Goal: Task Accomplishment & Management: Use online tool/utility

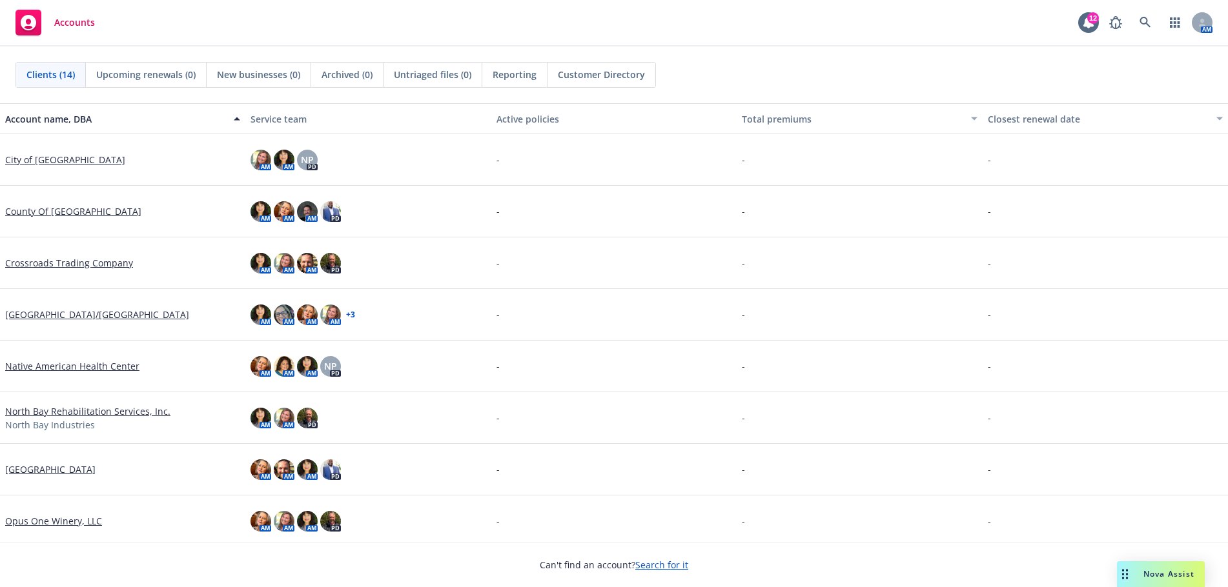
click at [1173, 575] on span "Nova Assist" at bounding box center [1168, 574] width 51 height 11
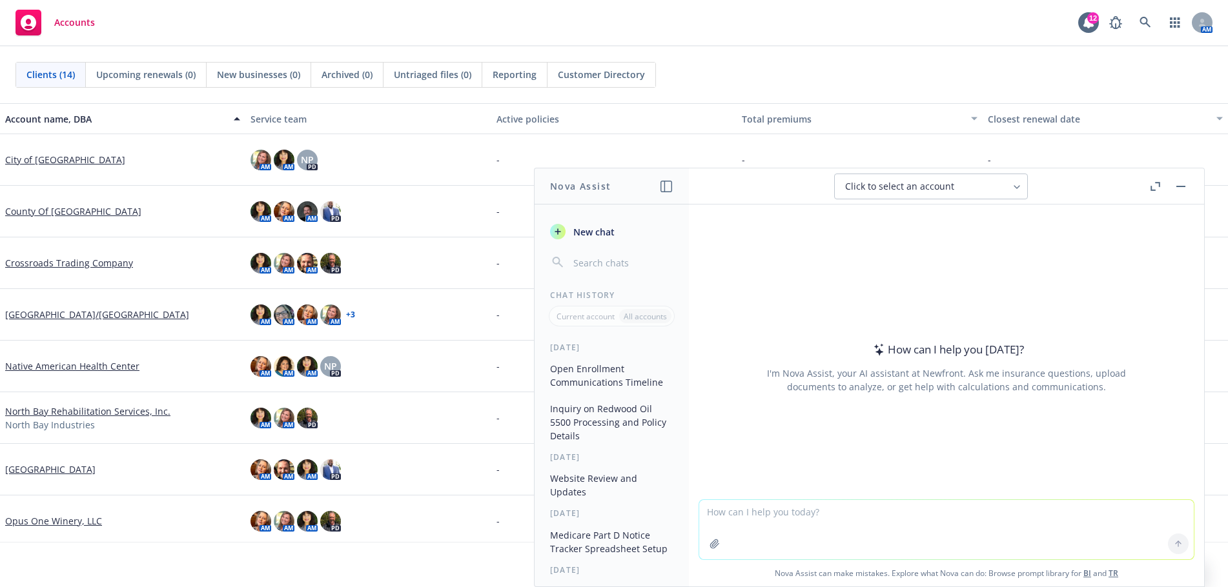
click at [607, 371] on button "Open Enrollment Communications Timeline" at bounding box center [612, 375] width 134 height 35
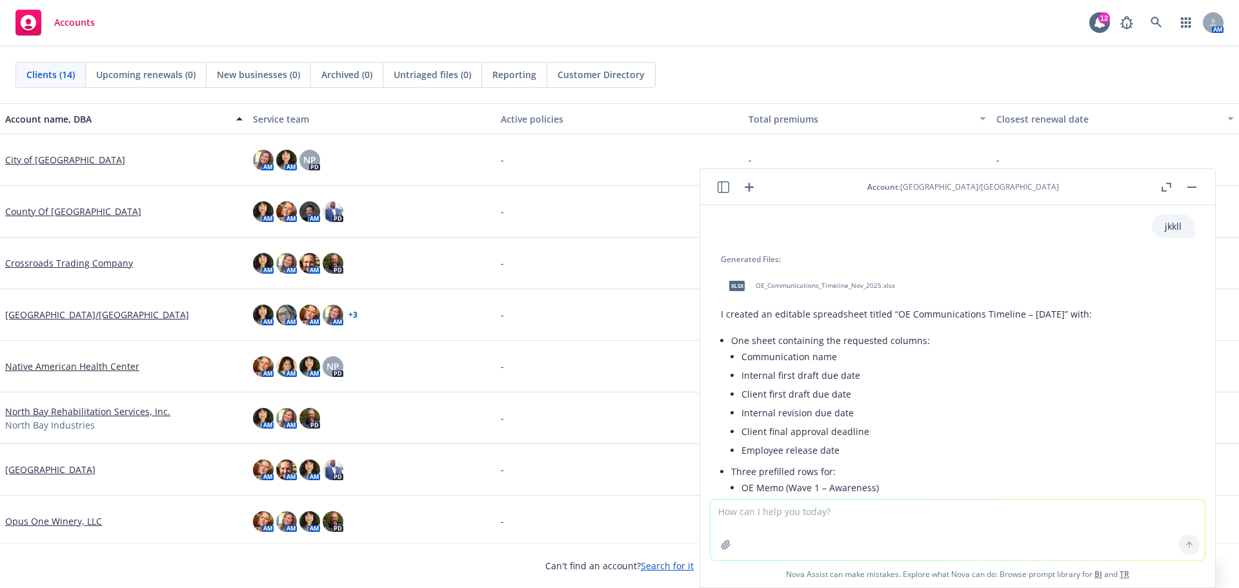
scroll to position [984, 0]
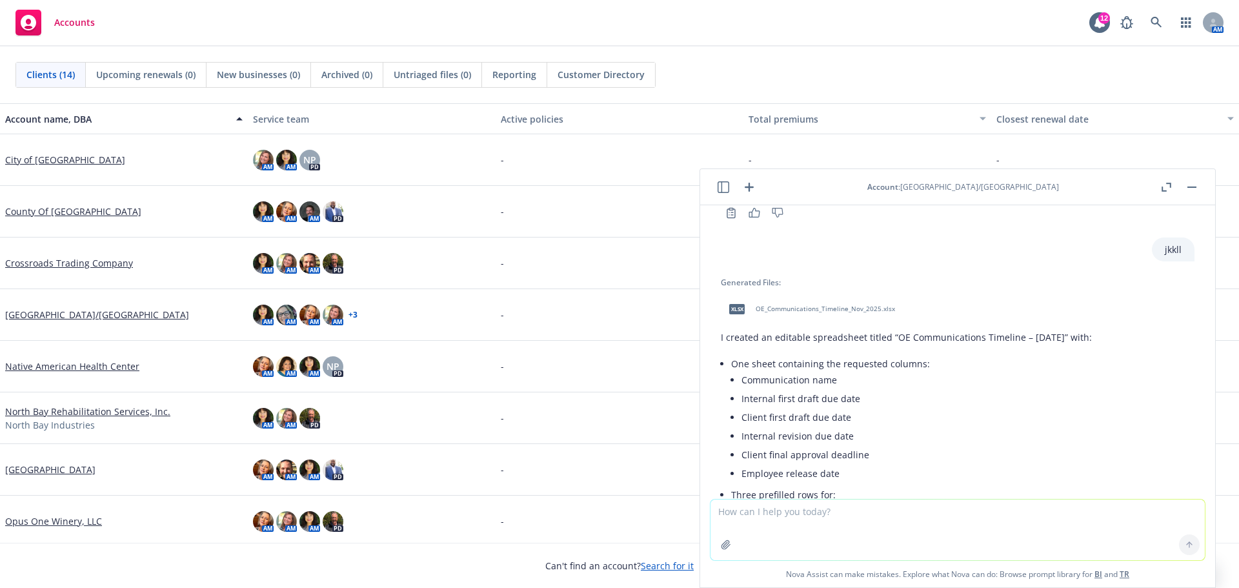
click at [816, 305] on span "OE_Communications_Timeline_Nov_2025.xlsx" at bounding box center [825, 309] width 139 height 8
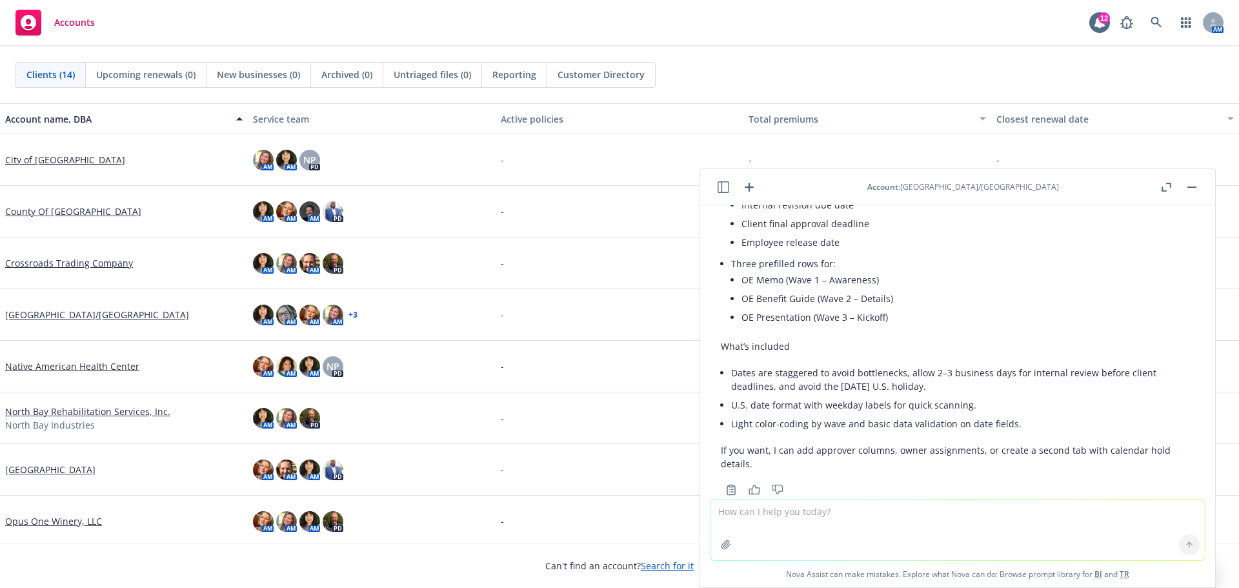
scroll to position [1242, 0]
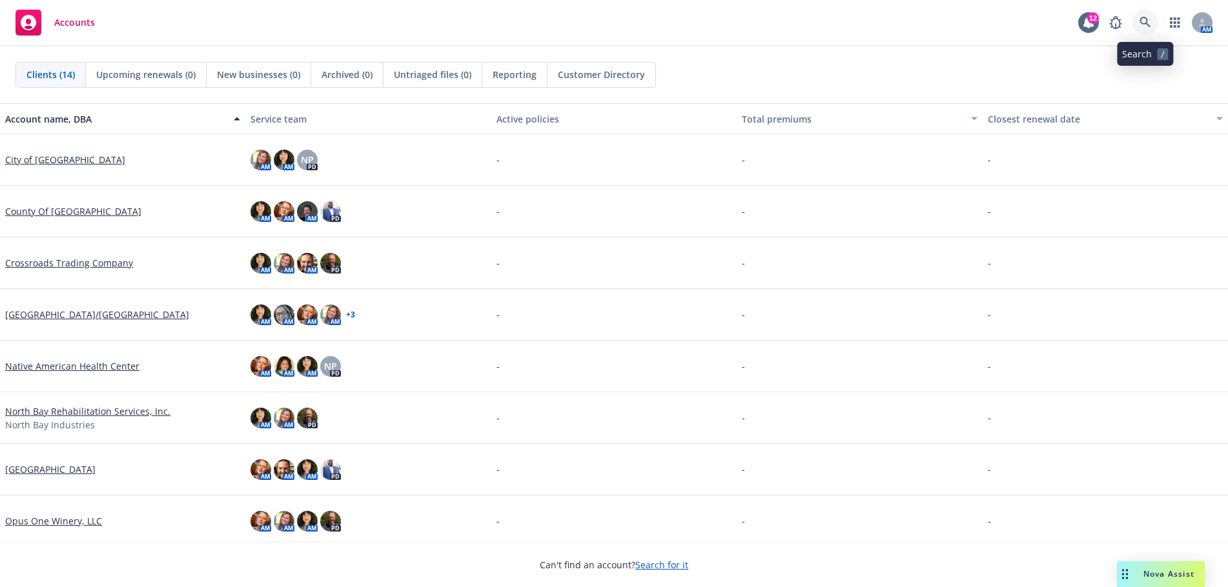
click at [1145, 18] on icon at bounding box center [1144, 22] width 11 height 11
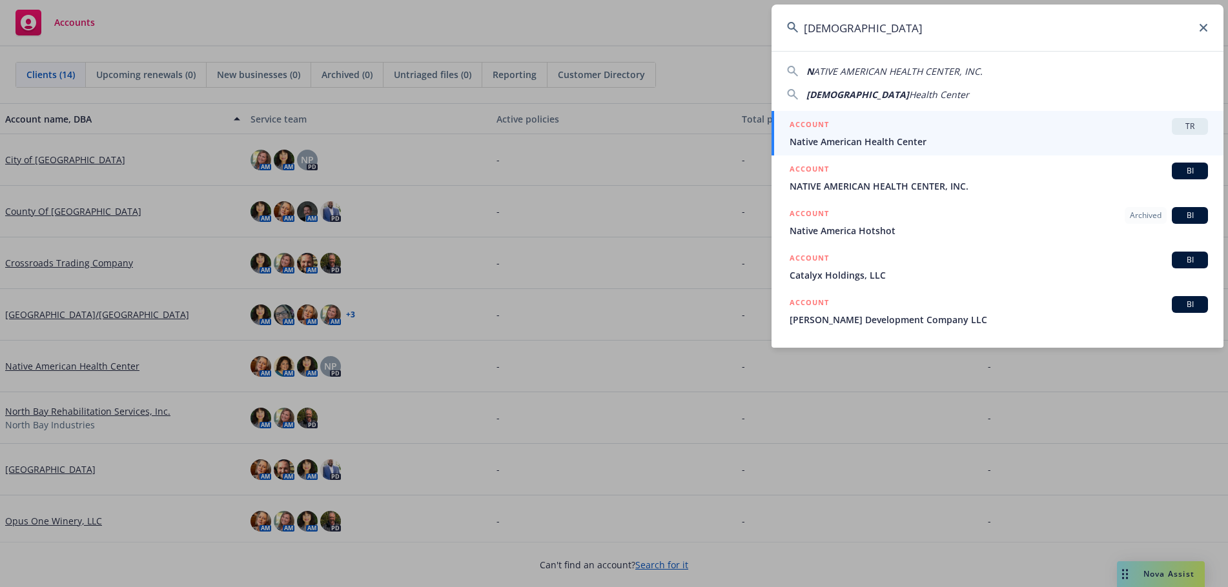
type input "Native American"
click at [1073, 136] on span "Native American Health Center" at bounding box center [999, 142] width 418 height 14
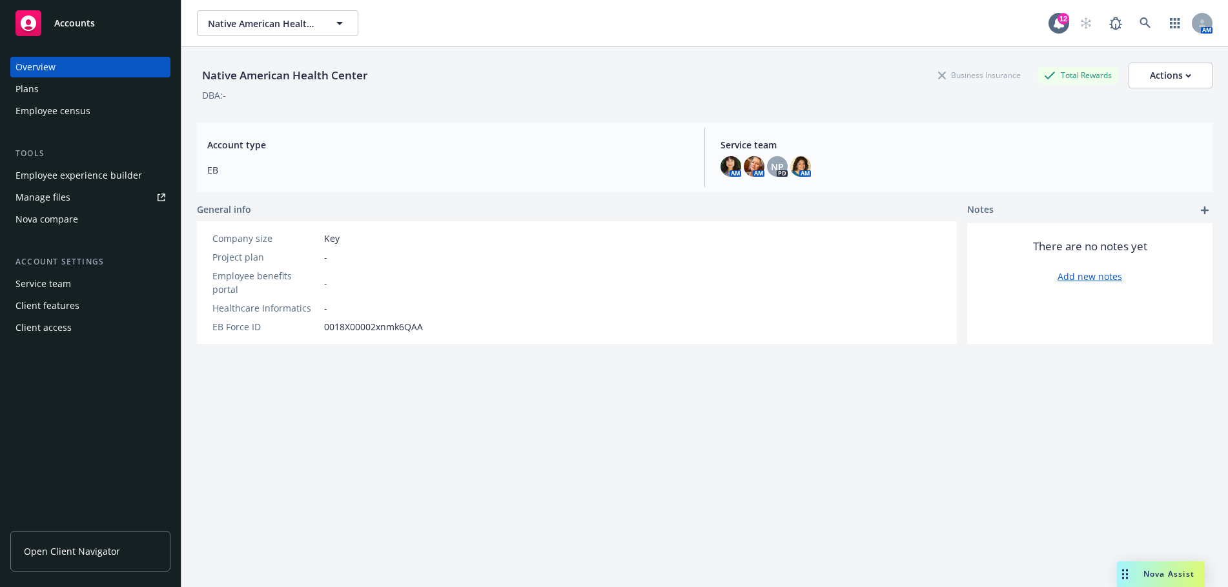
click at [98, 172] on div "Employee experience builder" at bounding box center [78, 175] width 127 height 21
click at [112, 177] on div "Employee experience builder" at bounding box center [78, 175] width 127 height 21
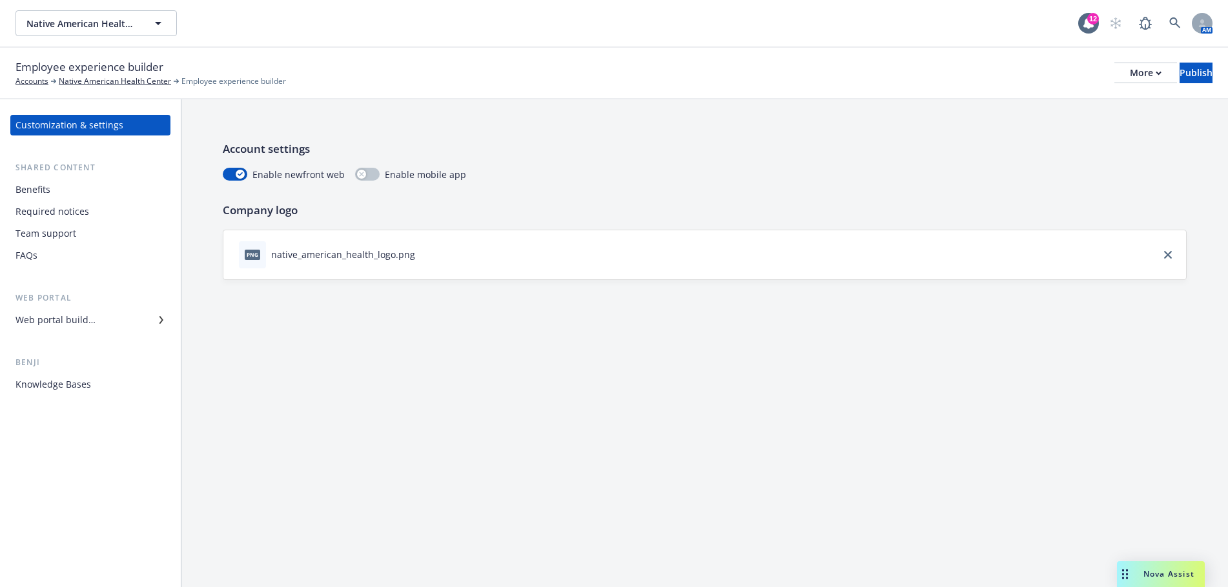
click at [70, 321] on div "Web portal builder" at bounding box center [55, 320] width 80 height 21
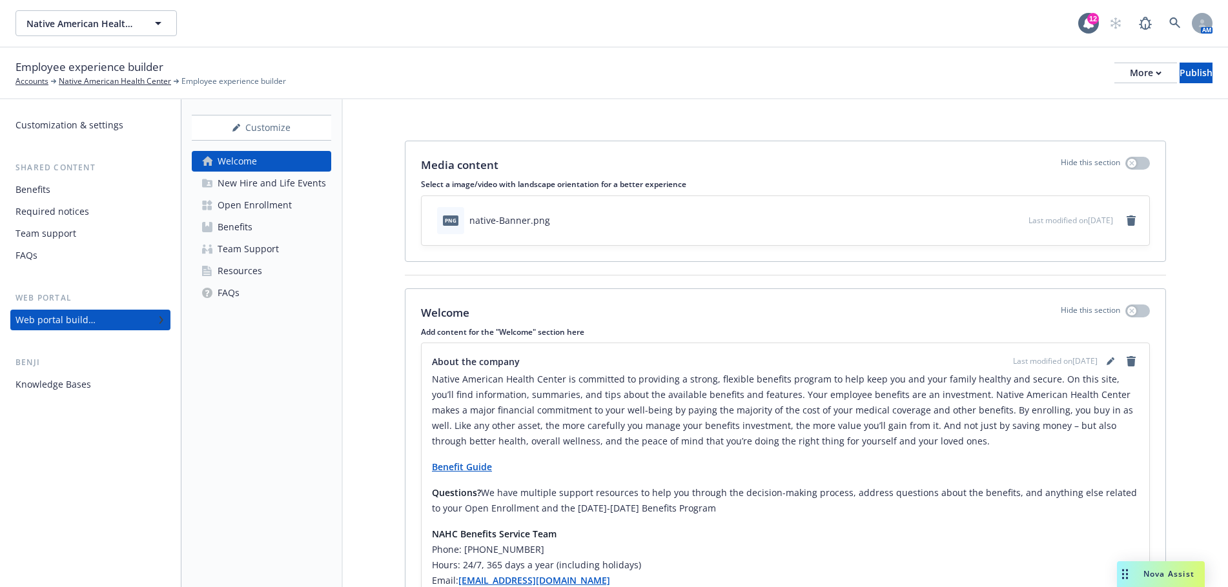
scroll to position [75, 0]
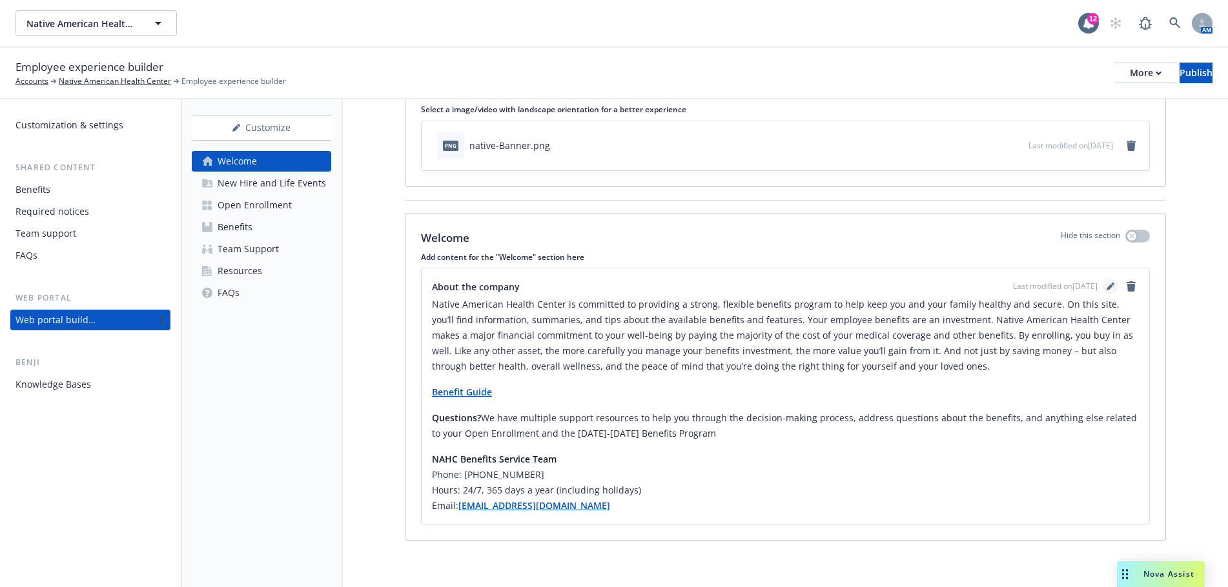
click at [1111, 284] on icon "editPencil" at bounding box center [1112, 284] width 3 height 3
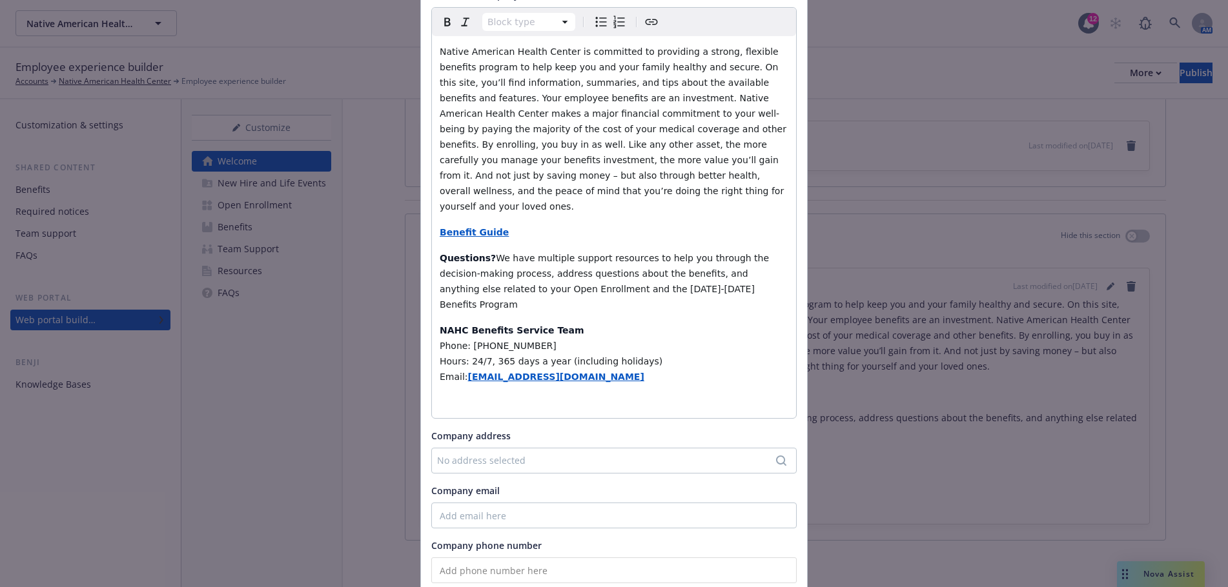
scroll to position [129, 0]
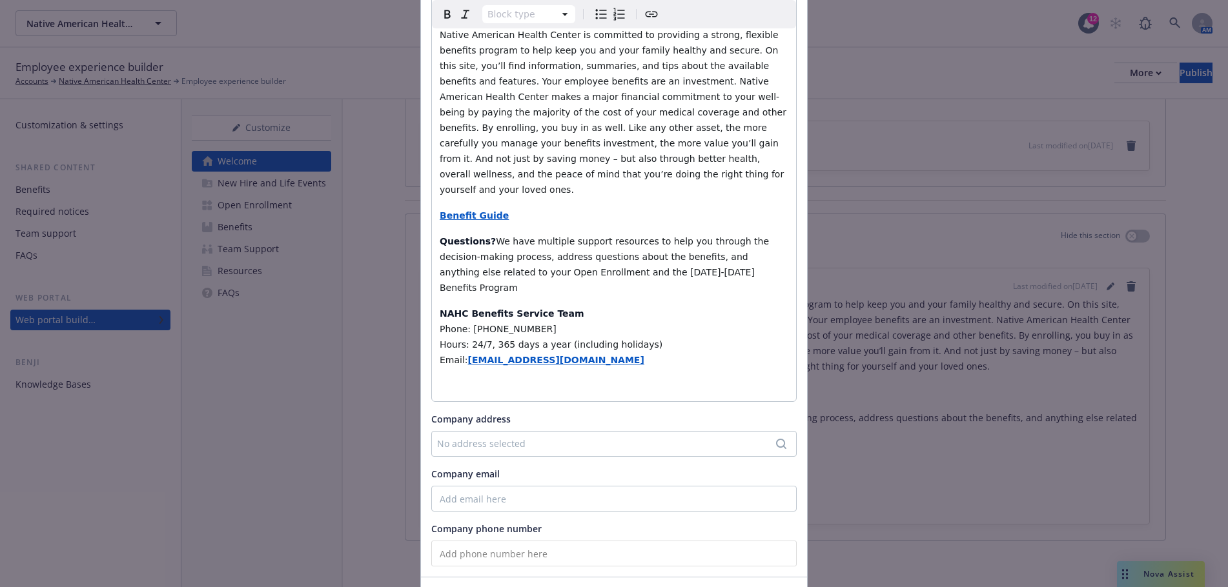
select select "h6"
drag, startPoint x: 525, startPoint y: 298, endPoint x: 465, endPoint y: 298, distance: 59.4
click at [465, 321] on h6 "Phone: 866-284-6319" at bounding box center [614, 328] width 349 height 15
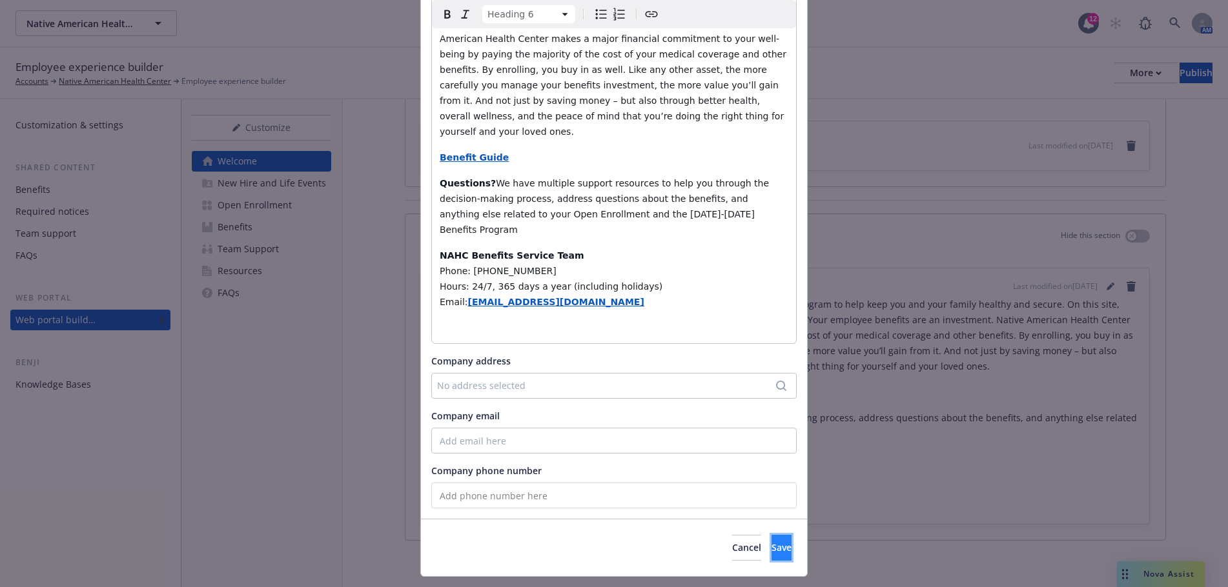
click at [771, 542] on span "Save" at bounding box center [781, 548] width 20 height 12
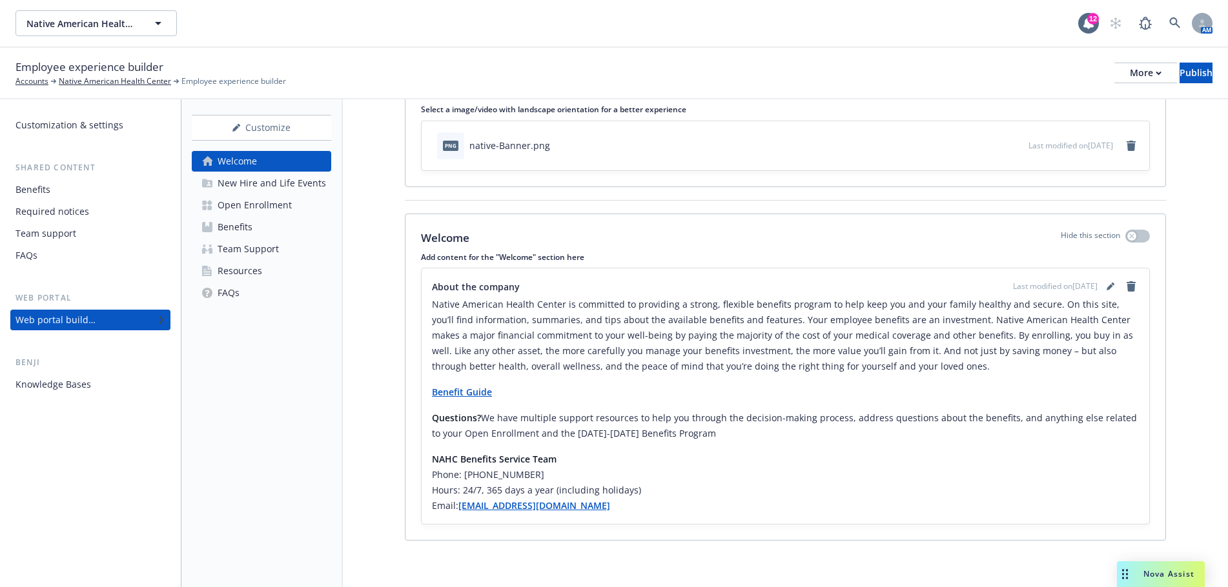
click at [273, 179] on div "New Hire and Life Events" at bounding box center [272, 183] width 108 height 21
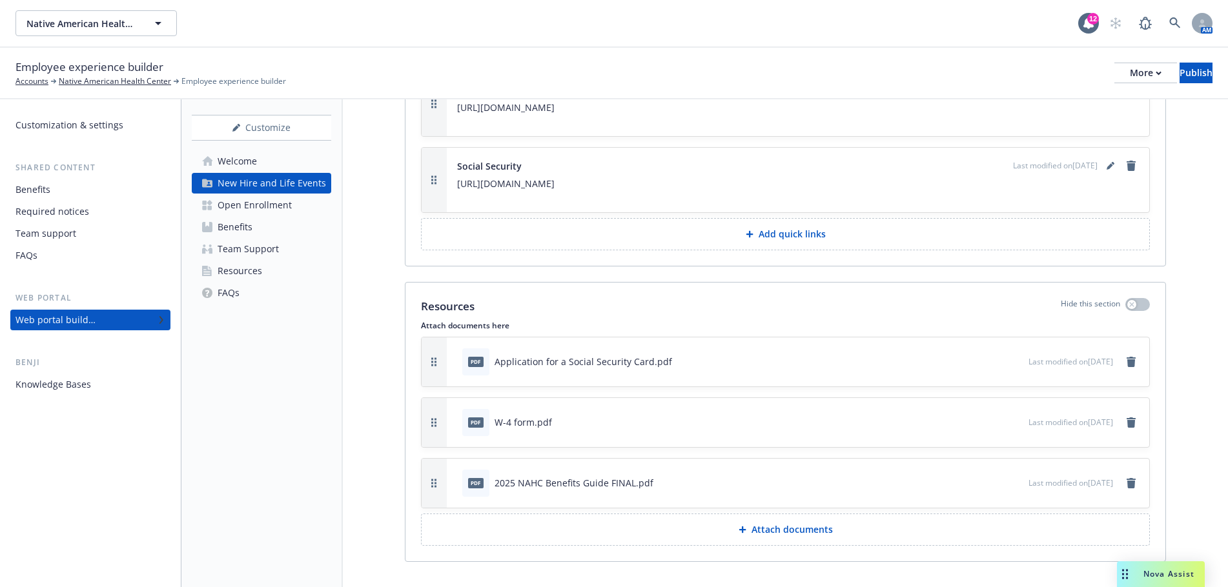
scroll to position [5429, 0]
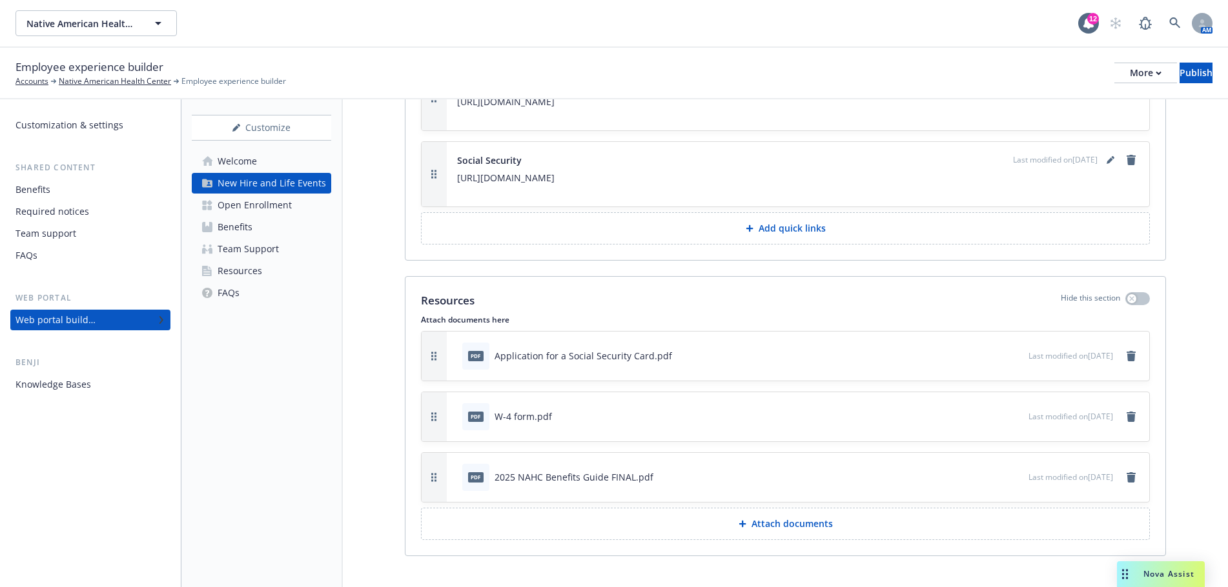
click at [793, 518] on p "Attach documents" at bounding box center [791, 524] width 81 height 13
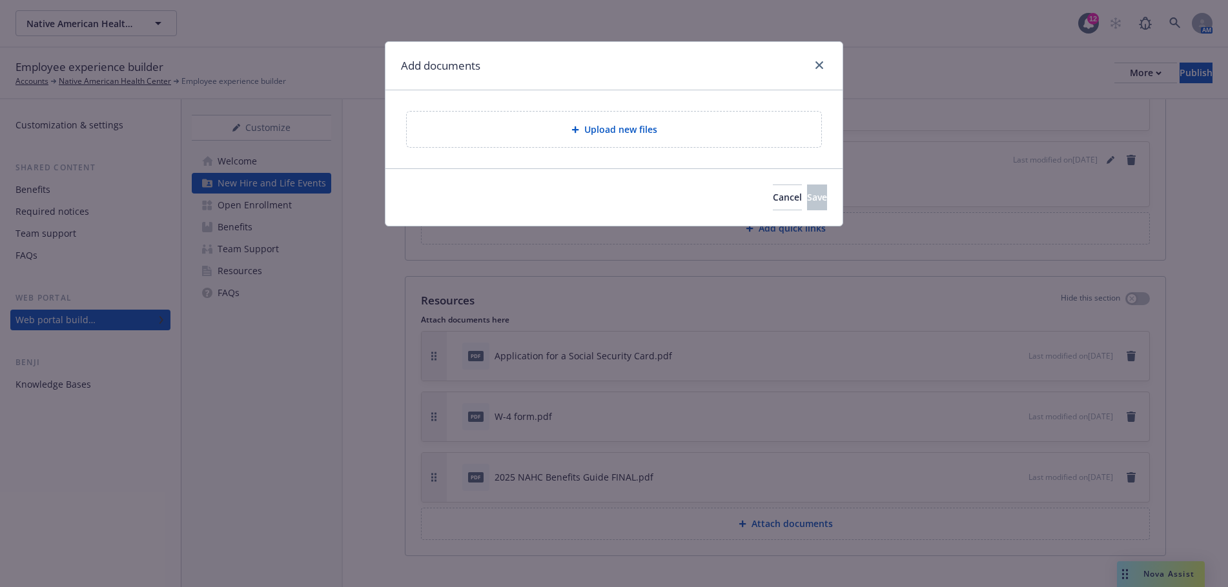
click at [595, 132] on span "Upload new files" at bounding box center [620, 130] width 73 height 14
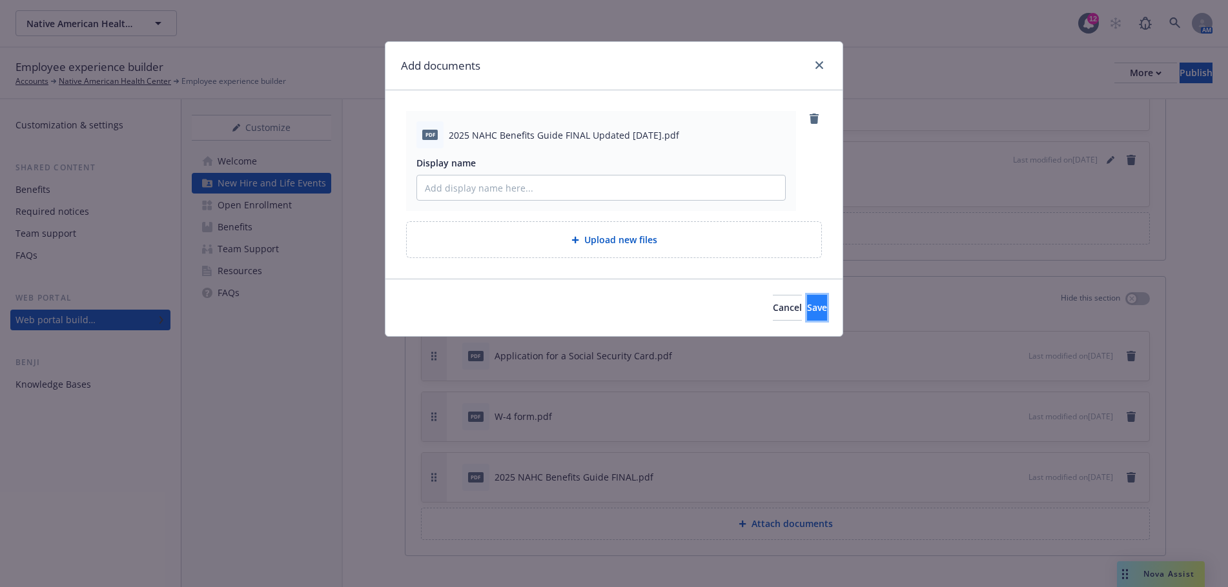
click at [807, 308] on span "Save" at bounding box center [817, 307] width 20 height 12
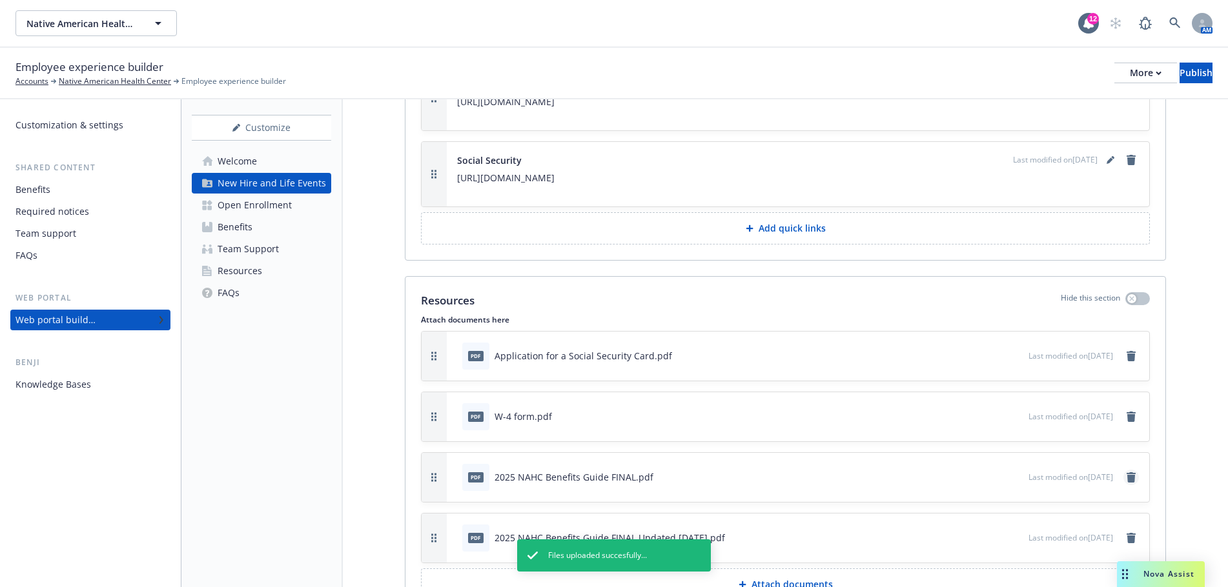
click at [1127, 473] on icon "remove" at bounding box center [1131, 478] width 9 height 10
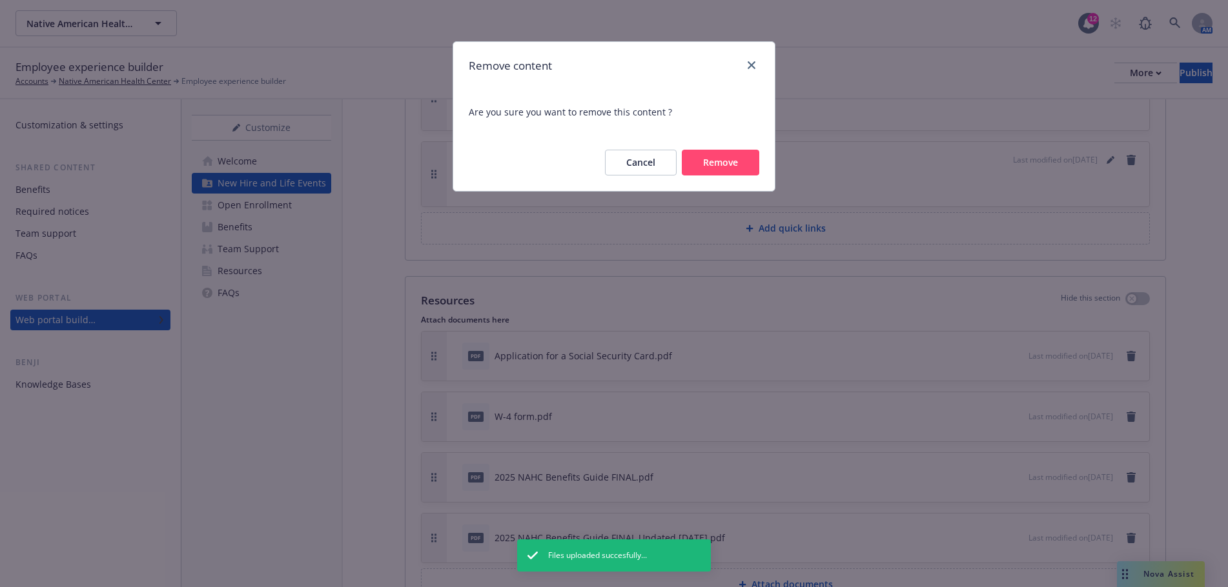
click at [739, 158] on button "Remove" at bounding box center [720, 163] width 77 height 26
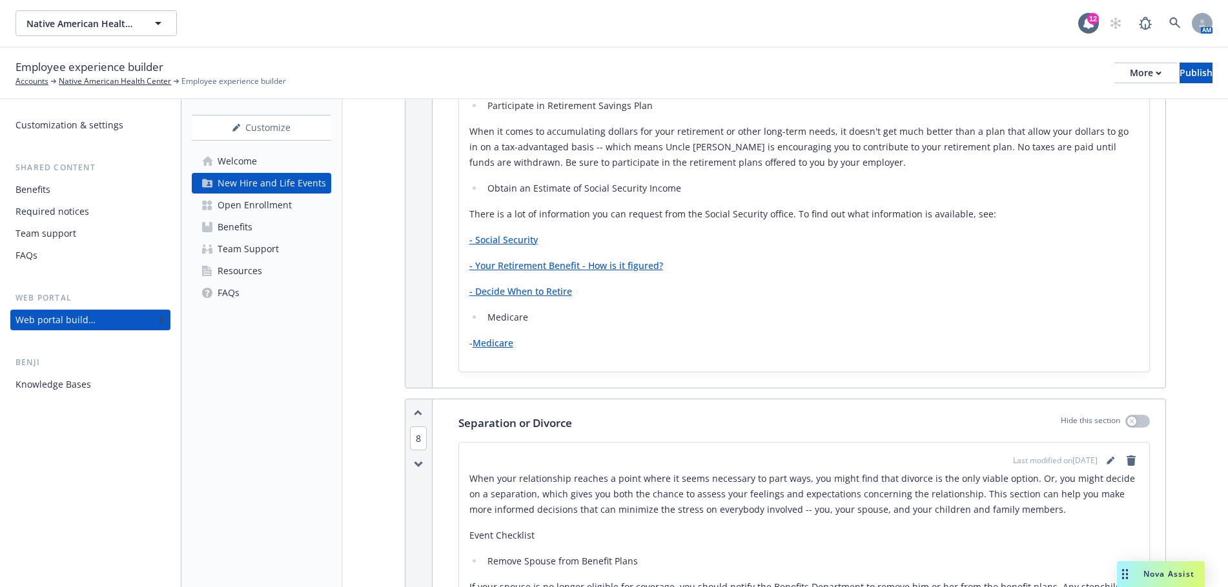
scroll to position [4460, 0]
click at [265, 204] on div "Open Enrollment" at bounding box center [255, 205] width 74 height 21
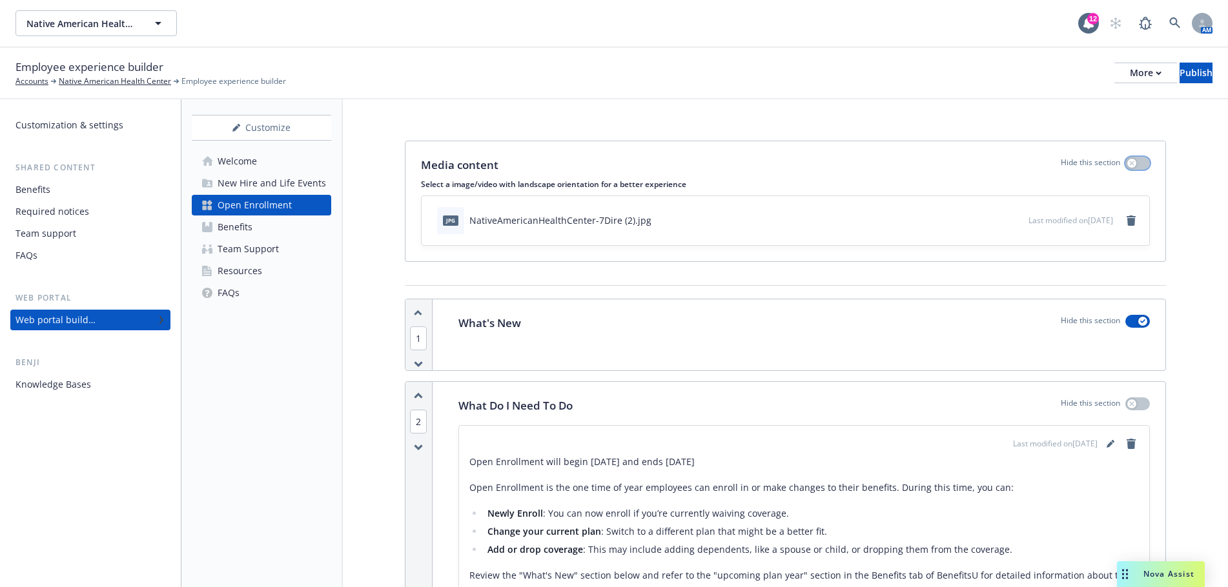
click at [1127, 159] on div "button" at bounding box center [1131, 163] width 9 height 9
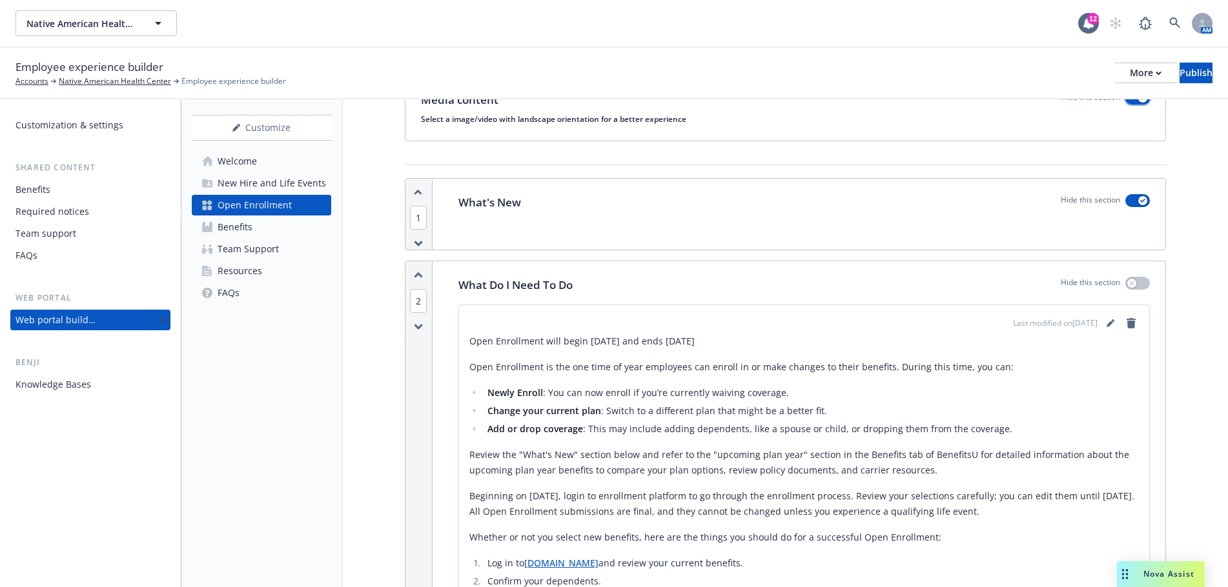
scroll to position [65, 0]
click at [1127, 282] on div "button" at bounding box center [1131, 284] width 9 height 9
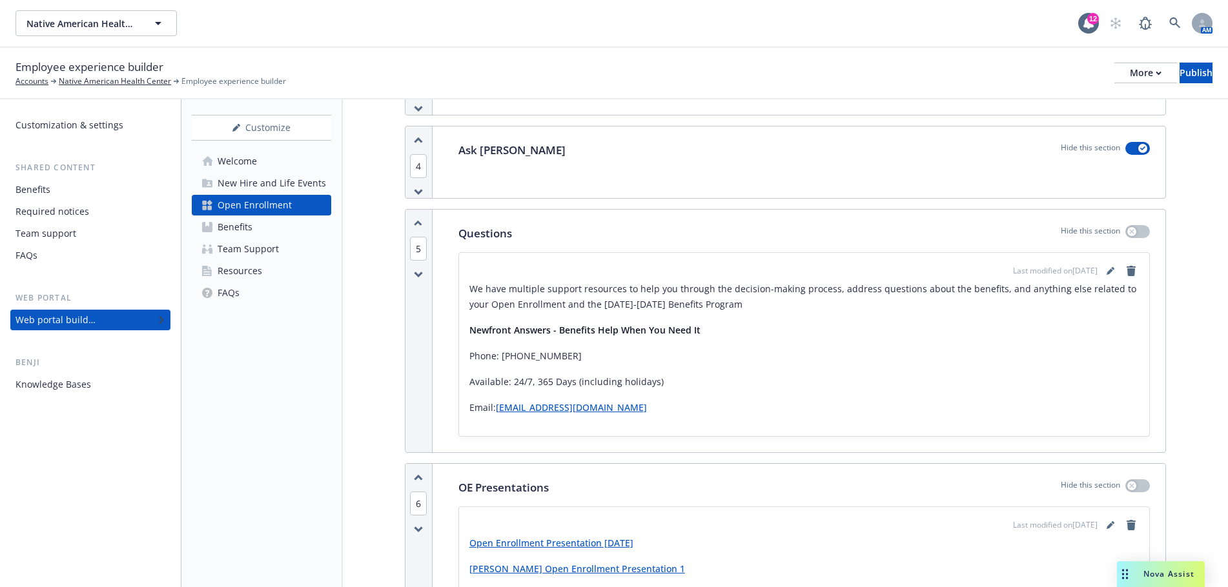
scroll to position [387, 0]
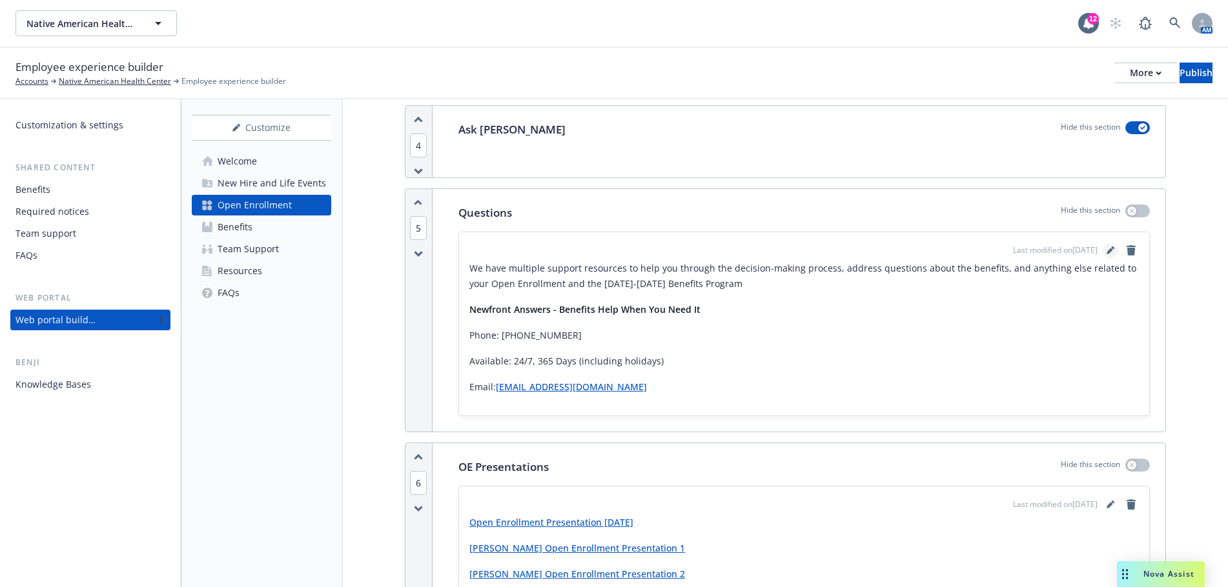
click at [1106, 247] on icon "editPencil" at bounding box center [1110, 251] width 8 height 8
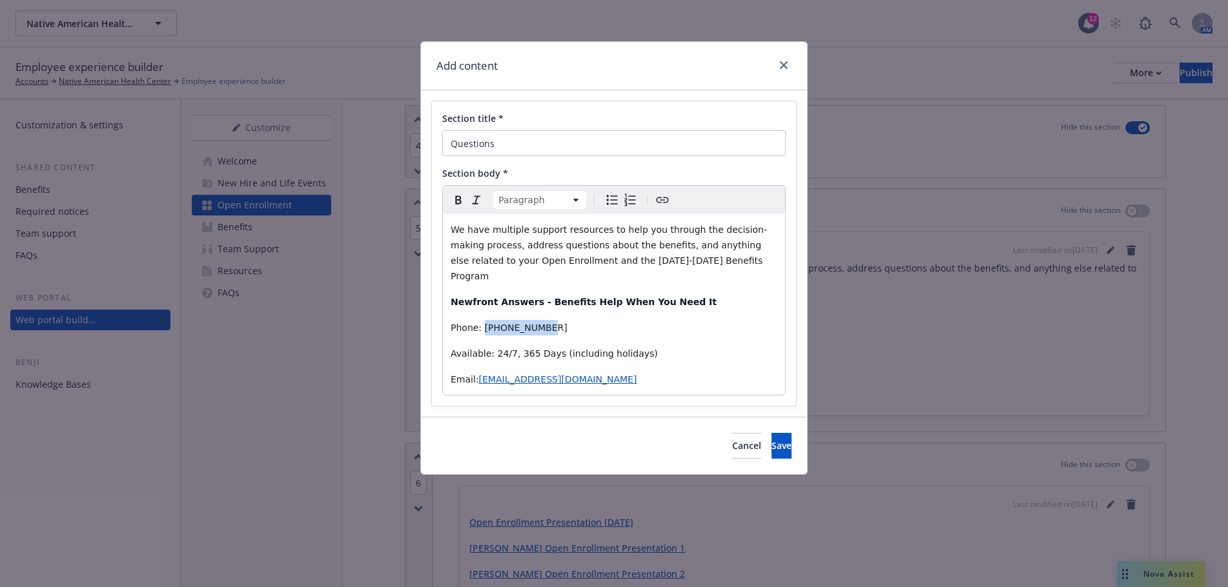
drag, startPoint x: 543, startPoint y: 312, endPoint x: 480, endPoint y: 312, distance: 63.3
click at [480, 320] on p "Phone: 866-284-6319" at bounding box center [614, 327] width 327 height 15
drag, startPoint x: 538, startPoint y: 313, endPoint x: 516, endPoint y: 313, distance: 21.9
click at [516, 320] on p "Phone: 866.511.0009" at bounding box center [614, 327] width 327 height 15
click at [771, 436] on button "Save" at bounding box center [781, 446] width 20 height 26
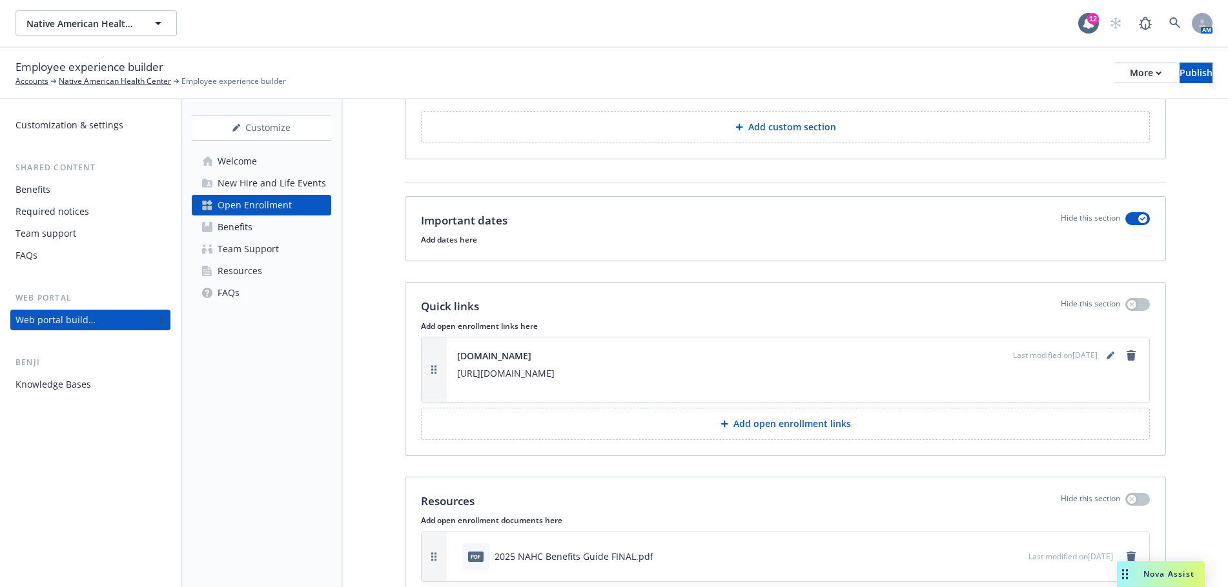
scroll to position [1033, 0]
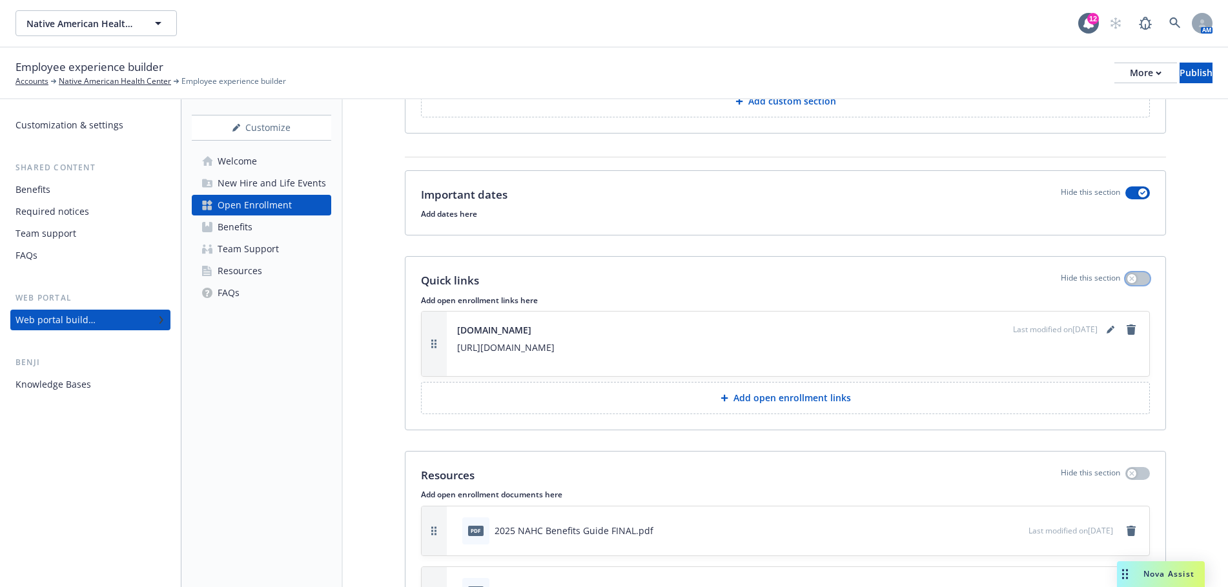
click at [1129, 276] on button "button" at bounding box center [1137, 278] width 25 height 13
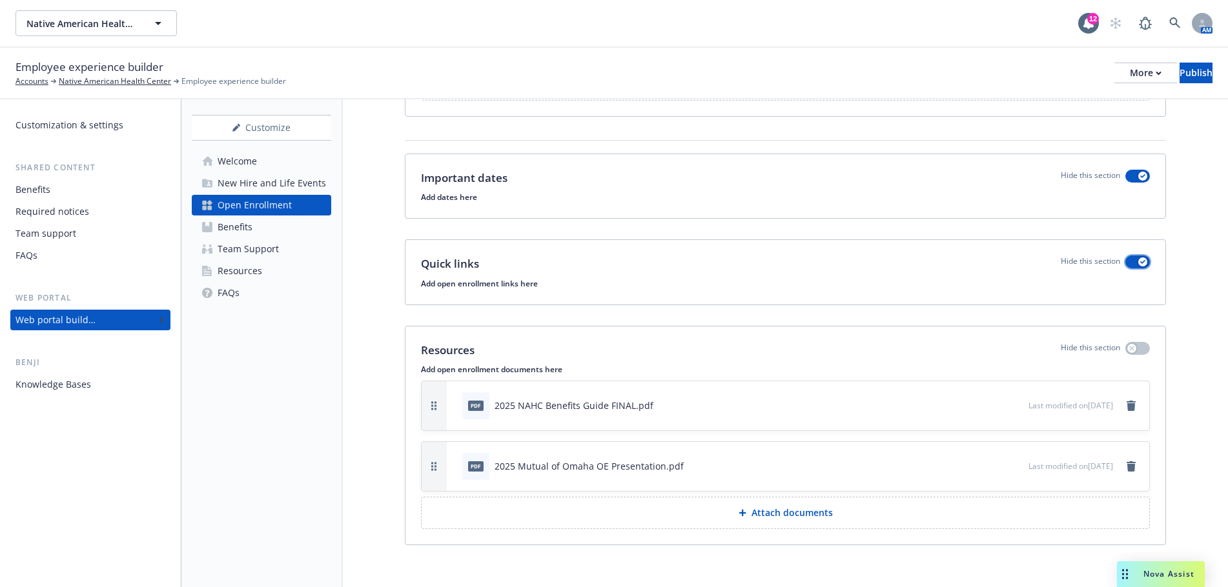
scroll to position [1059, 0]
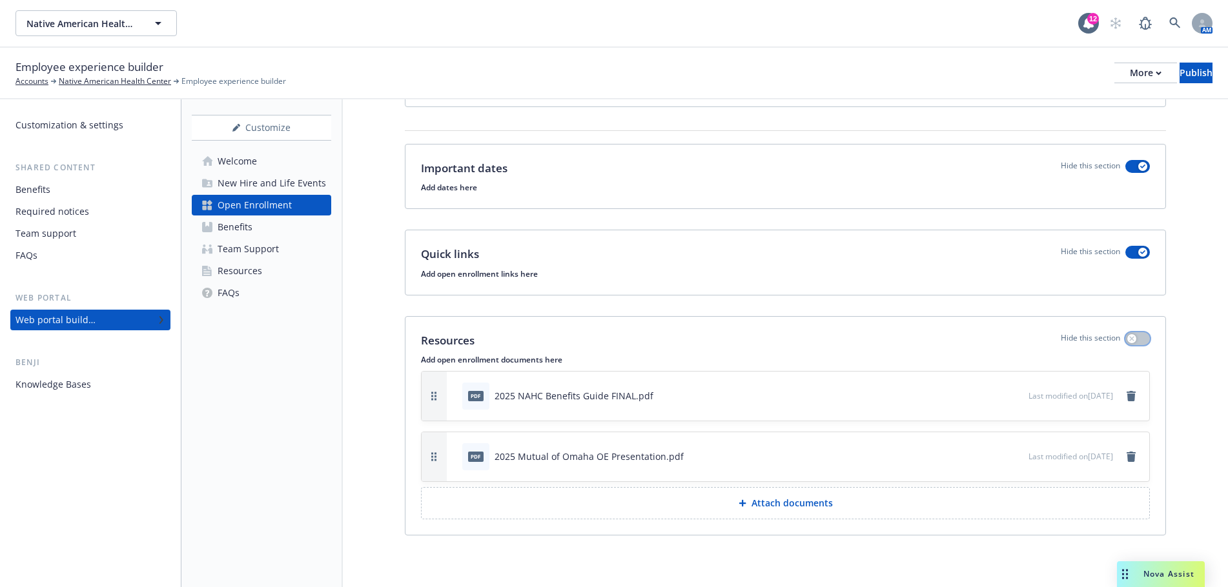
click at [1129, 338] on icon "button" at bounding box center [1131, 338] width 5 height 5
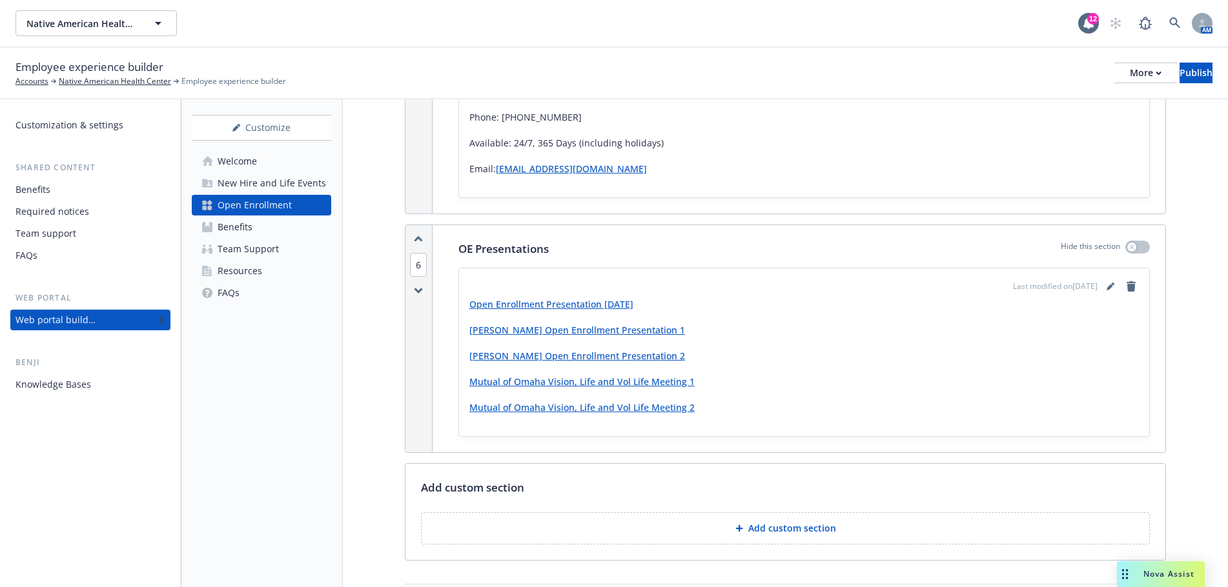
scroll to position [583, 0]
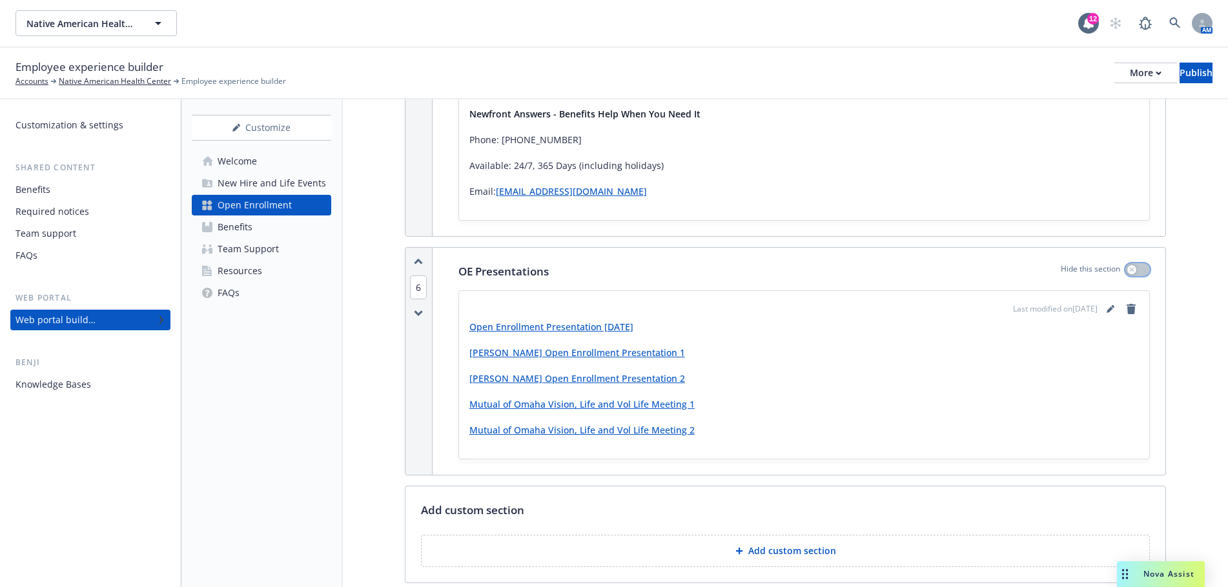
click at [1127, 268] on div "button" at bounding box center [1131, 269] width 9 height 9
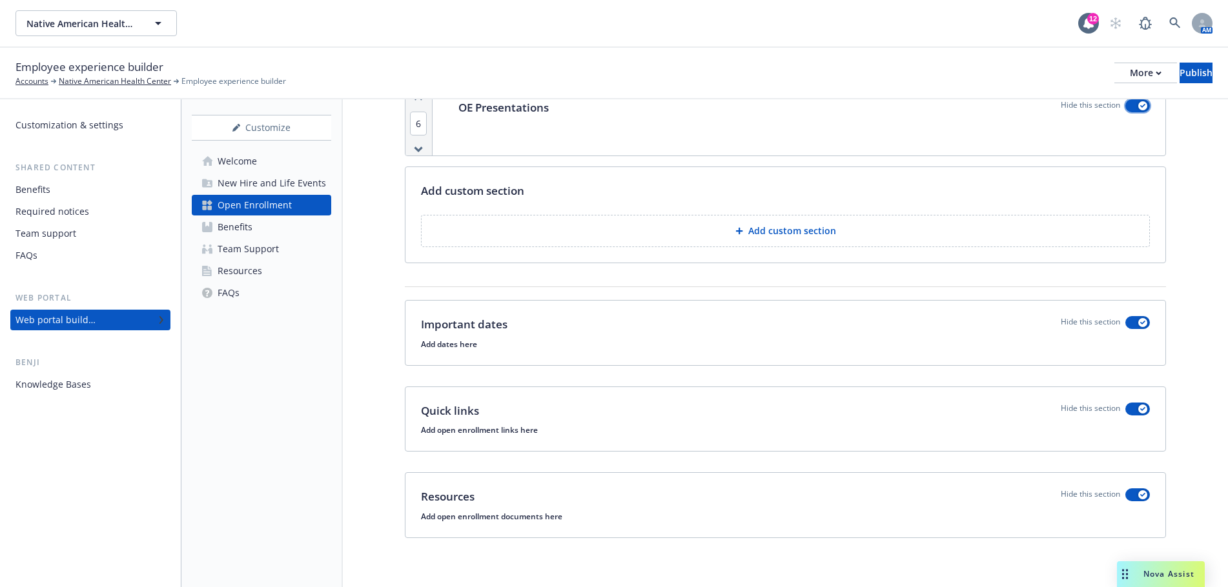
scroll to position [749, 0]
click at [252, 243] on div "Team Support" at bounding box center [248, 249] width 61 height 21
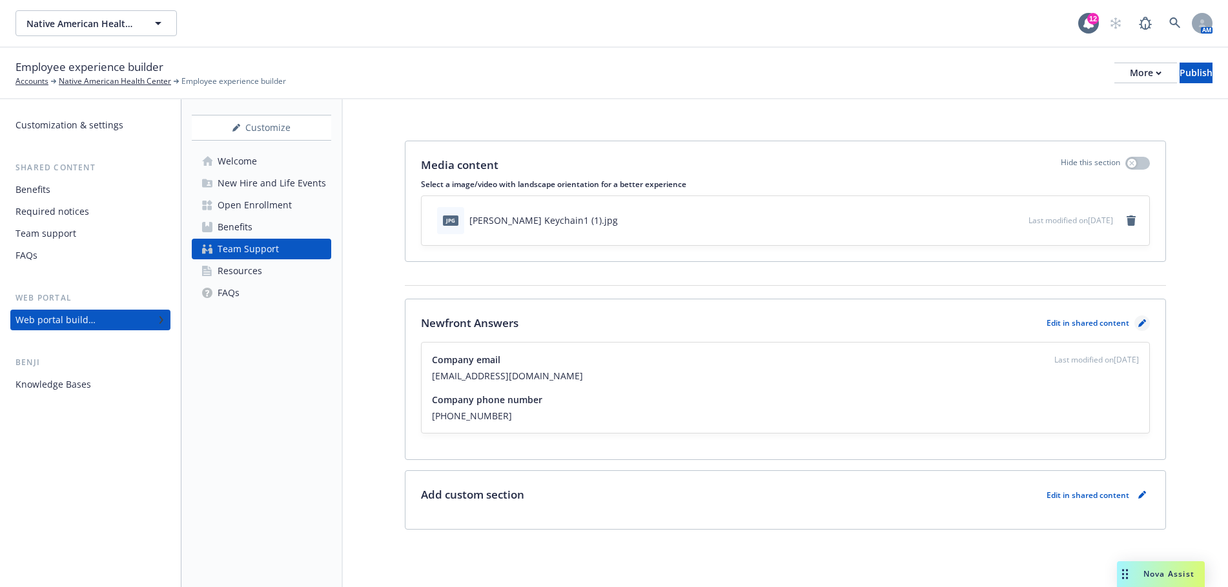
click at [1139, 323] on icon "pencil" at bounding box center [1142, 324] width 8 height 8
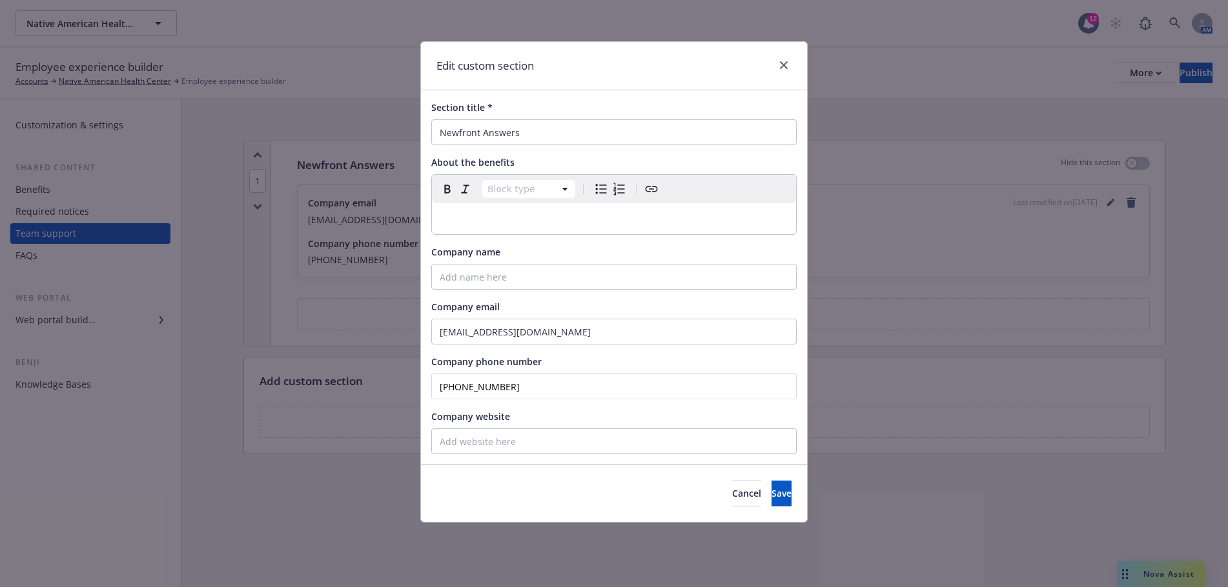
drag, startPoint x: 513, startPoint y: 387, endPoint x: 352, endPoint y: 393, distance: 160.9
click at [352, 393] on div "Edit custom section Section title * Newfront Answers About the benefits Block t…" at bounding box center [614, 293] width 1228 height 587
drag, startPoint x: 548, startPoint y: 387, endPoint x: 378, endPoint y: 393, distance: 170.5
click at [393, 394] on div "Edit custom section Section title * Newfront Answers About the benefits Block t…" at bounding box center [614, 293] width 1228 height 587
type input "(866) 511-9006"
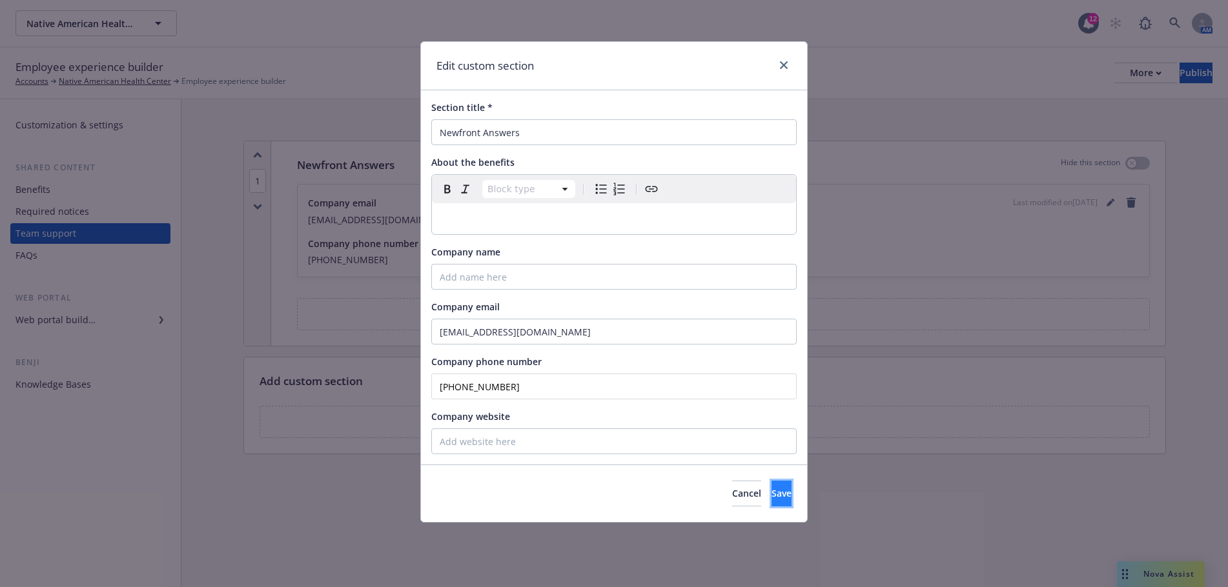
click at [771, 496] on span "Save" at bounding box center [781, 493] width 20 height 12
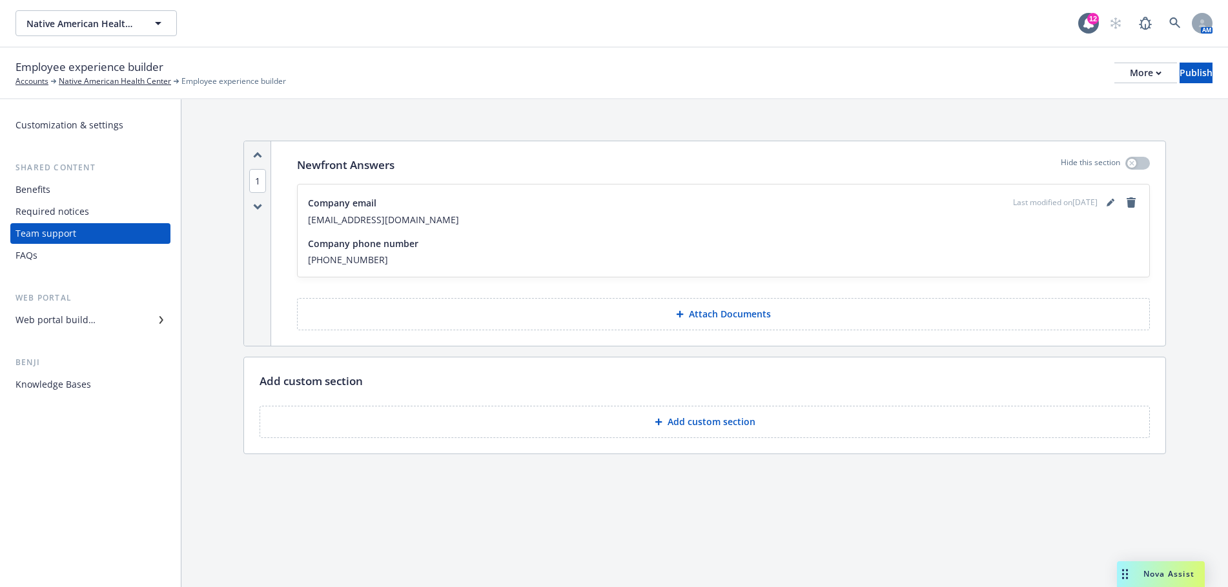
click at [25, 254] on div "FAQs" at bounding box center [26, 255] width 22 height 21
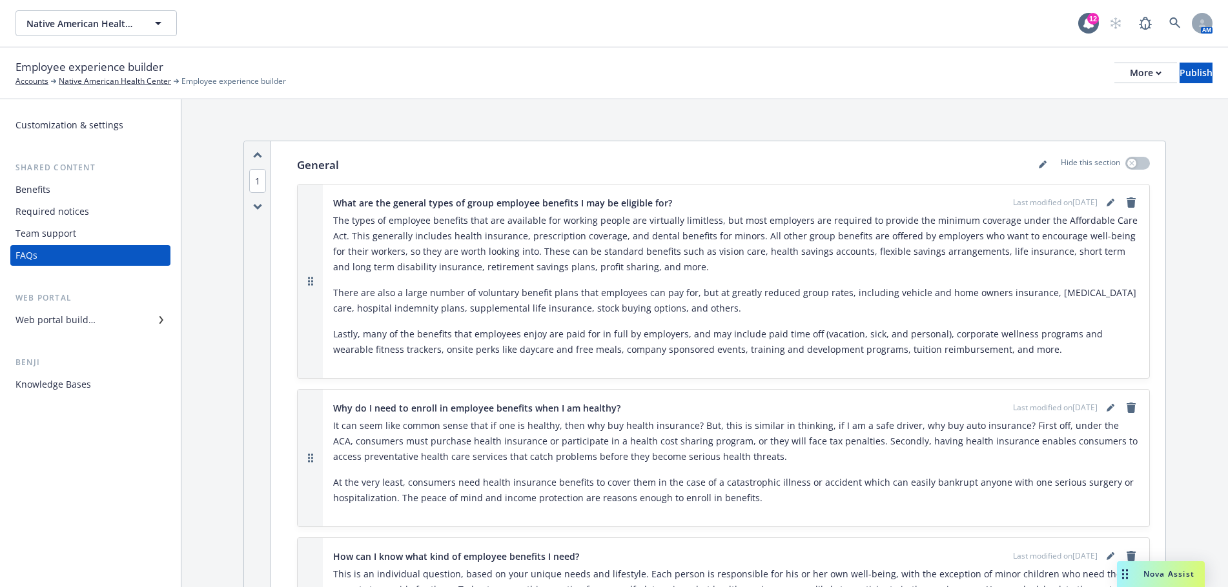
click at [71, 315] on div "Web portal builder" at bounding box center [55, 320] width 80 height 21
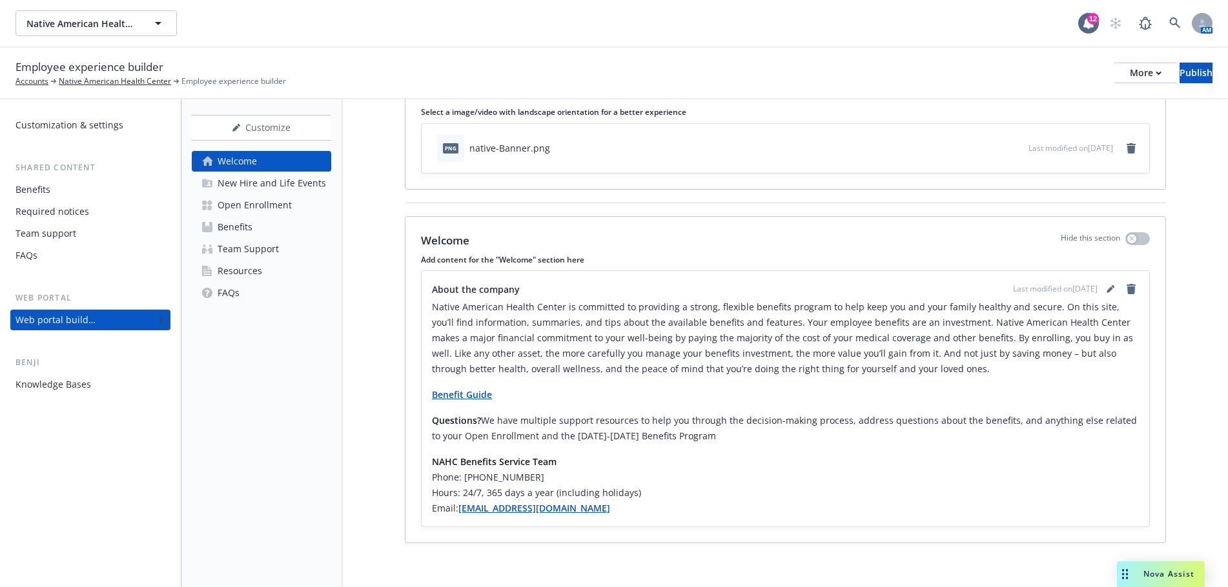
scroll to position [75, 0]
click at [1106, 285] on icon "editPencil" at bounding box center [1110, 287] width 8 height 8
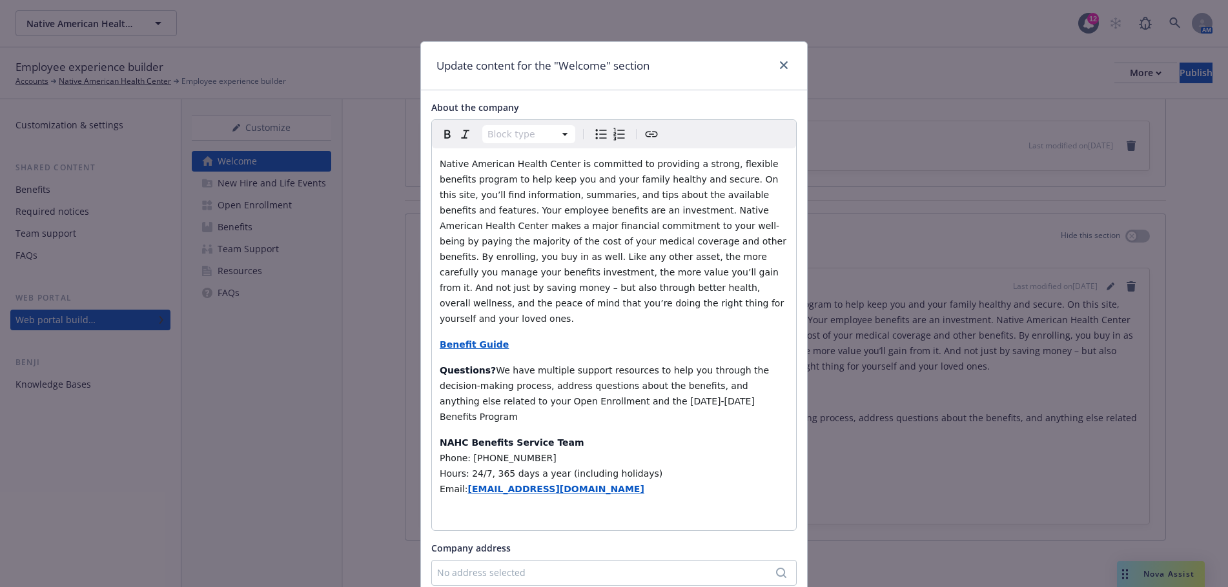
select select "h6"
click at [466, 453] on span "Phone: 866.511.9006" at bounding box center [498, 458] width 117 height 10
click at [484, 453] on span "Phone: (866.511.9006" at bounding box center [500, 458] width 120 height 10
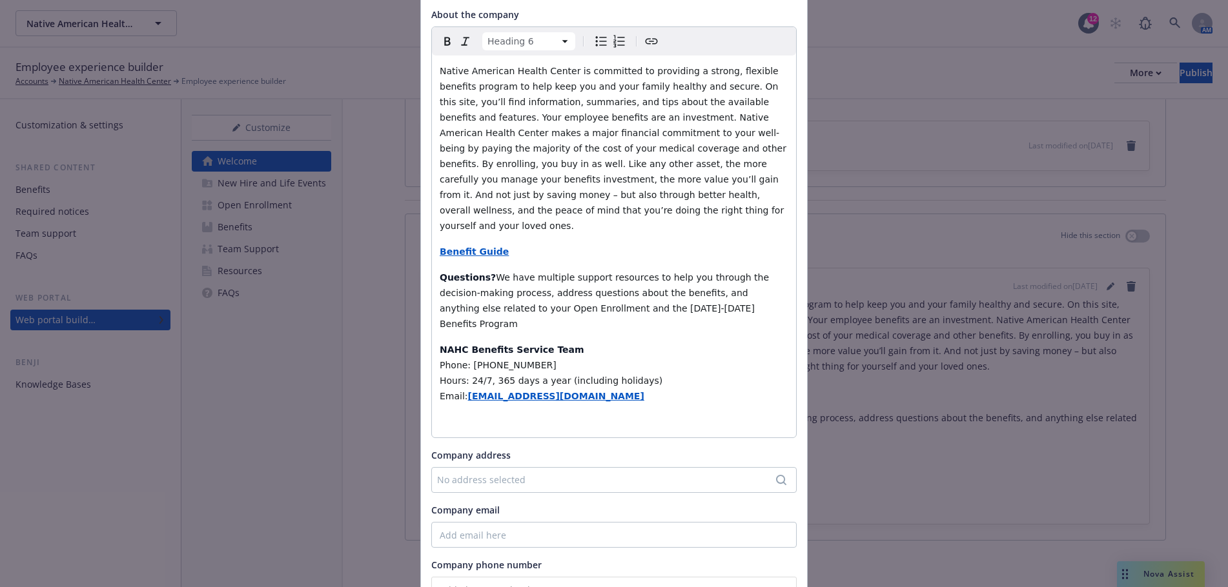
scroll to position [187, 0]
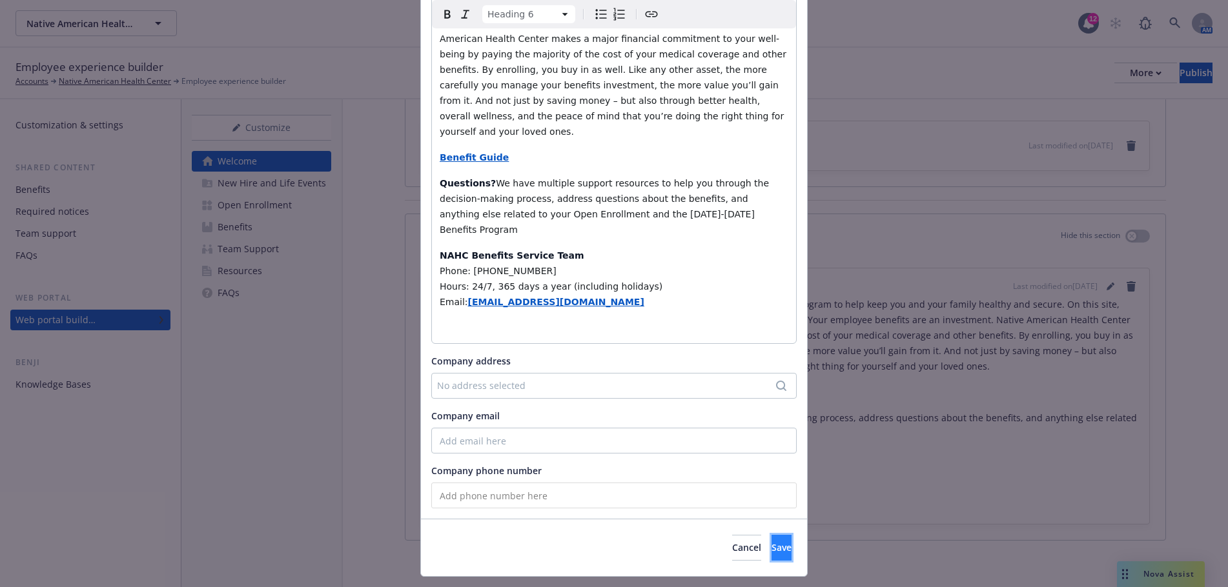
click at [771, 542] on span "Save" at bounding box center [781, 548] width 20 height 12
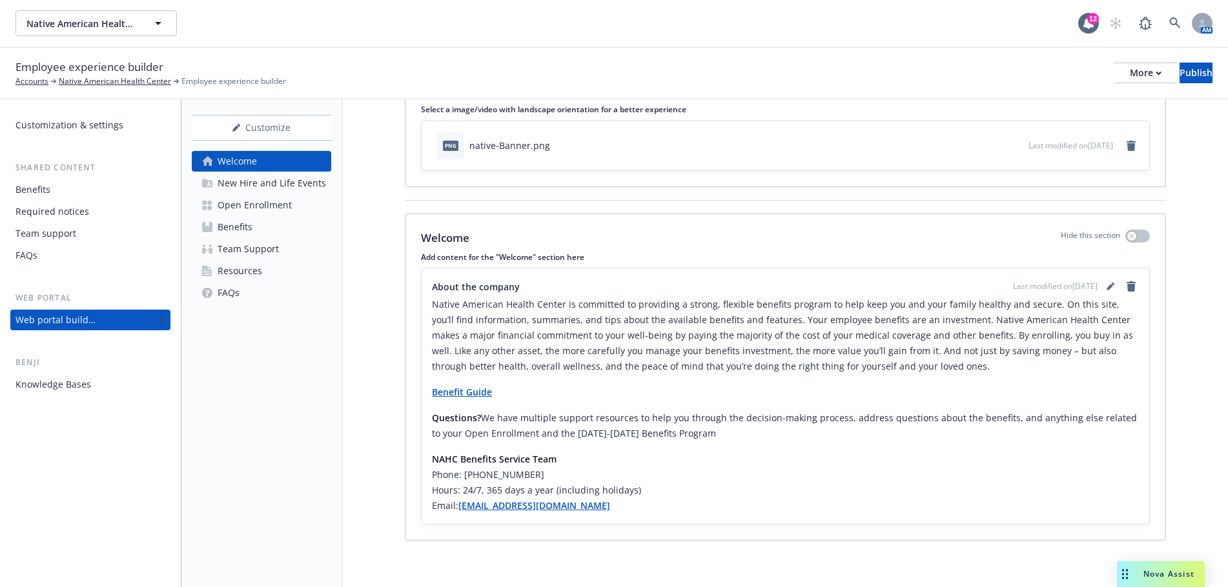
click at [249, 184] on div "New Hire and Life Events" at bounding box center [272, 183] width 108 height 21
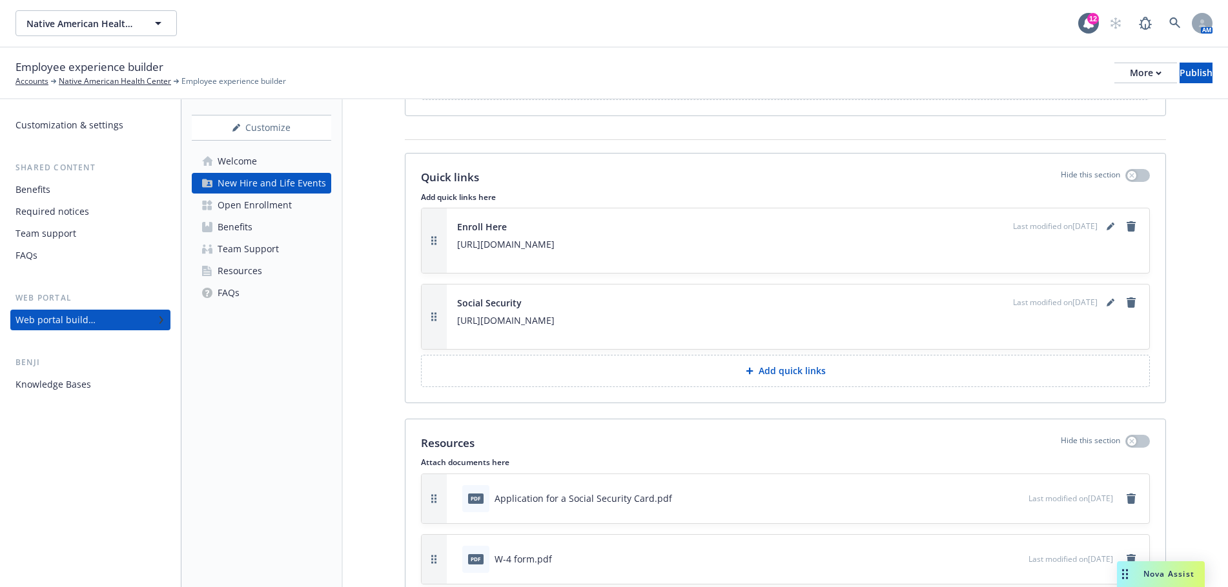
scroll to position [5429, 0]
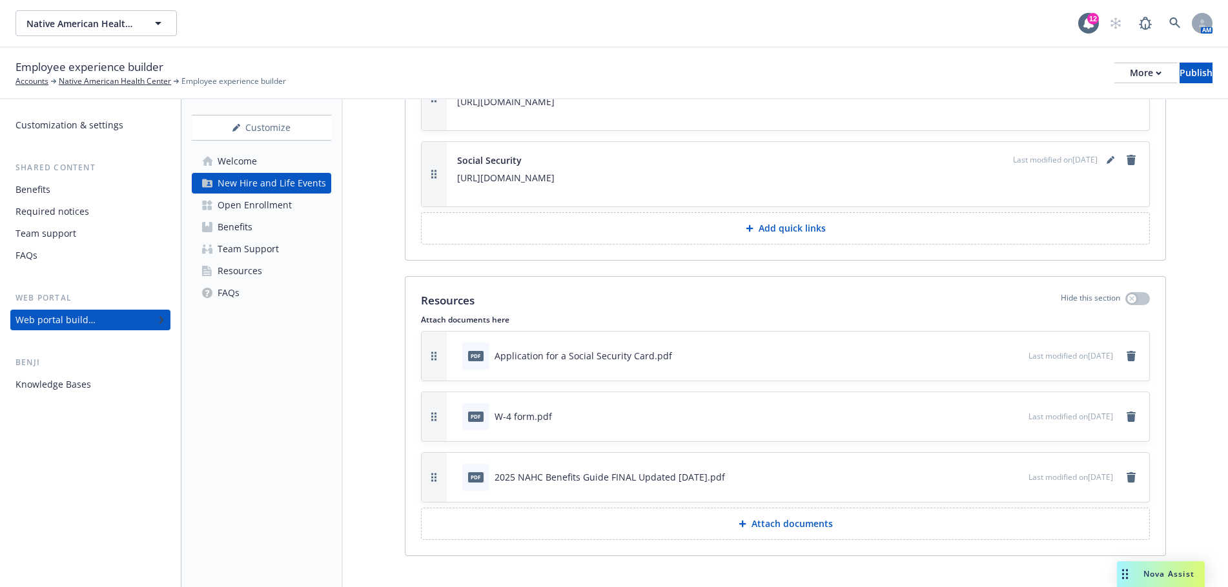
click at [263, 201] on div "Open Enrollment" at bounding box center [255, 205] width 74 height 21
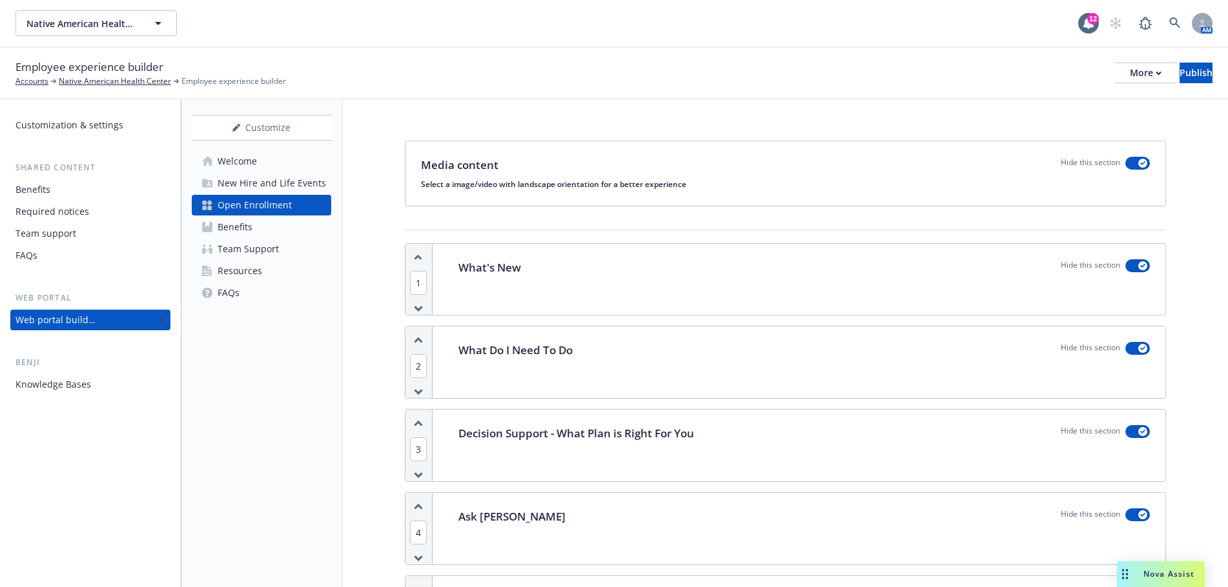
click at [241, 253] on div "Team Support" at bounding box center [248, 249] width 61 height 21
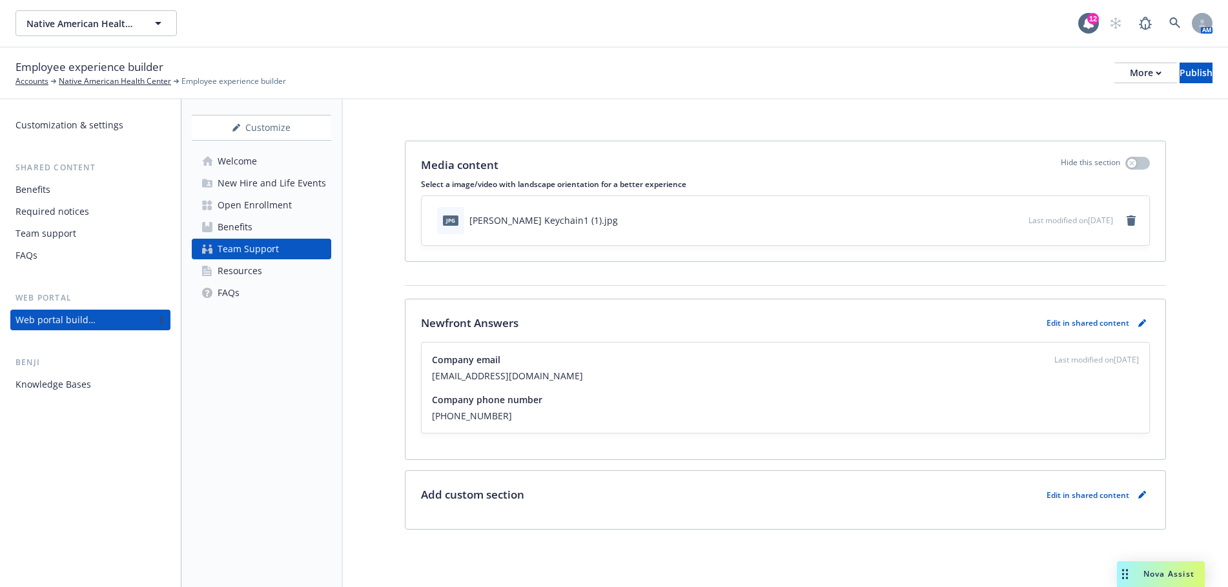
click at [247, 276] on div "Resources" at bounding box center [240, 271] width 45 height 21
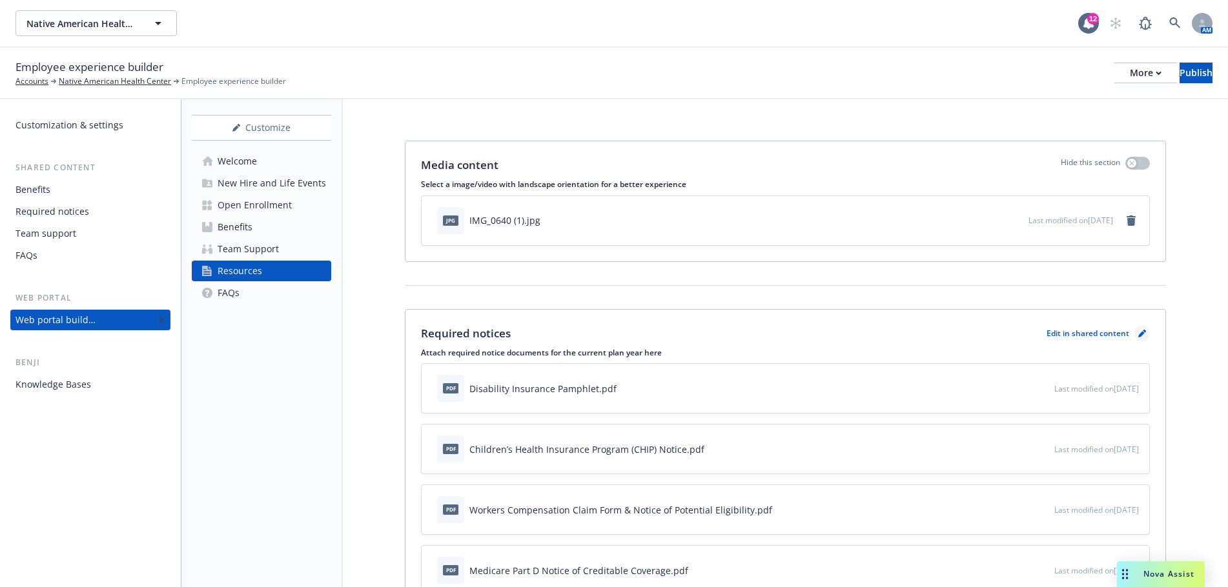
click at [1138, 333] on icon "pencil" at bounding box center [1142, 334] width 8 height 8
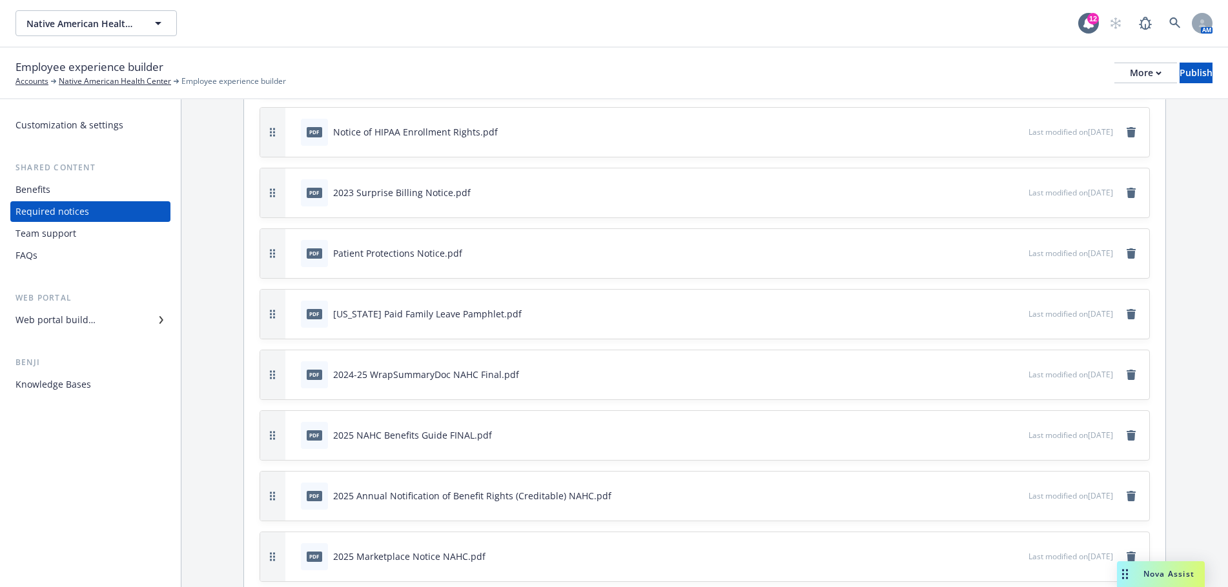
scroll to position [547, 0]
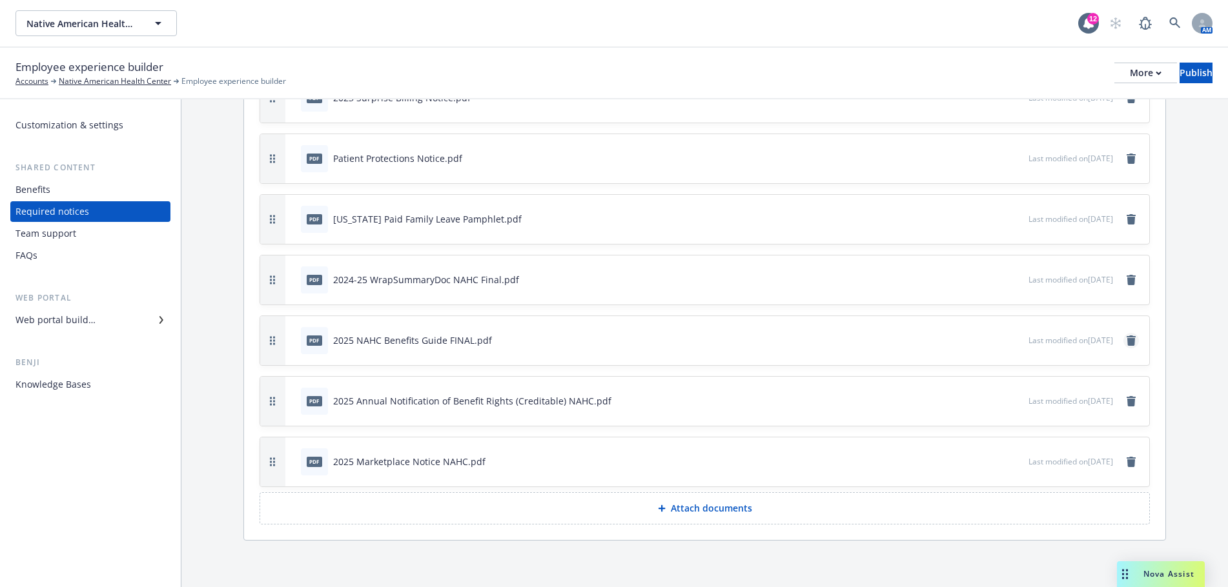
click at [1127, 340] on icon "remove" at bounding box center [1131, 341] width 9 height 10
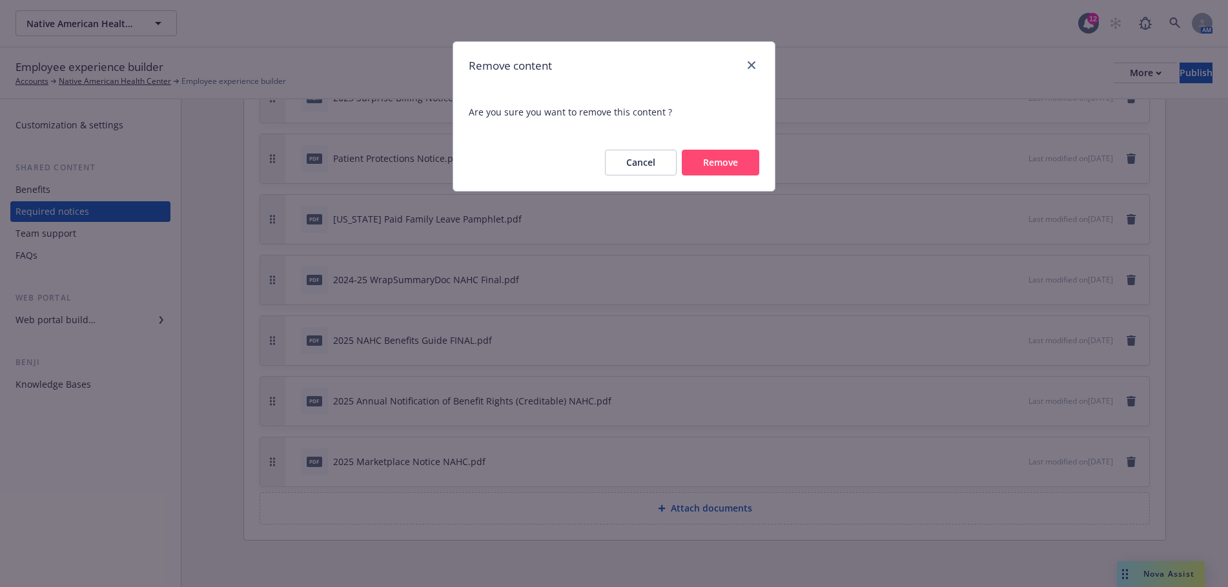
click at [721, 161] on button "Remove" at bounding box center [720, 163] width 77 height 26
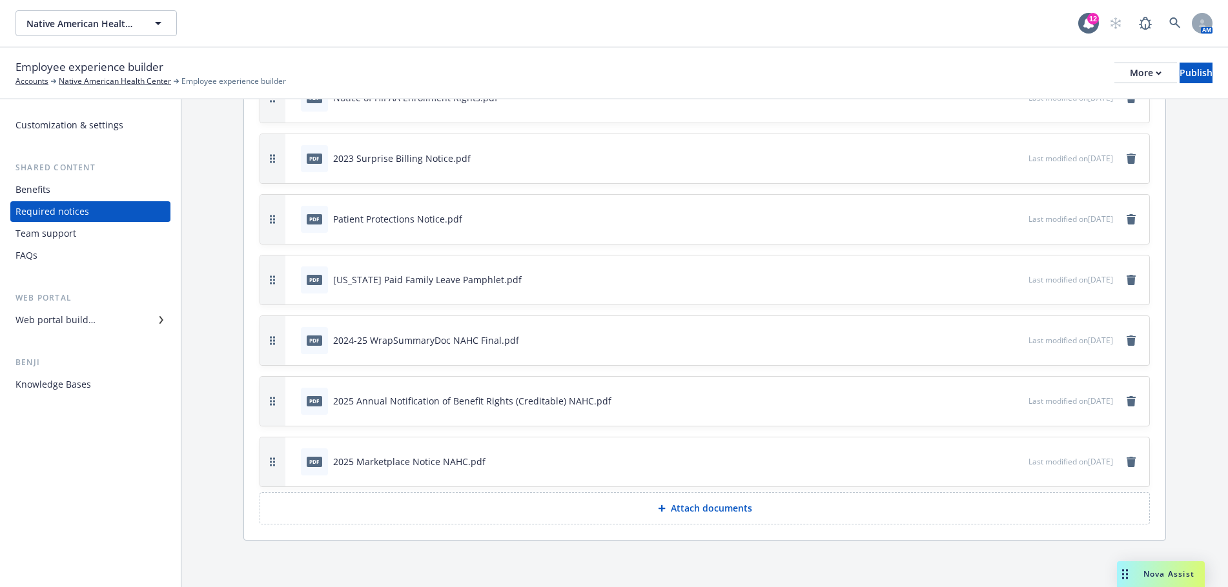
click at [686, 509] on p "Attach documents" at bounding box center [711, 508] width 81 height 13
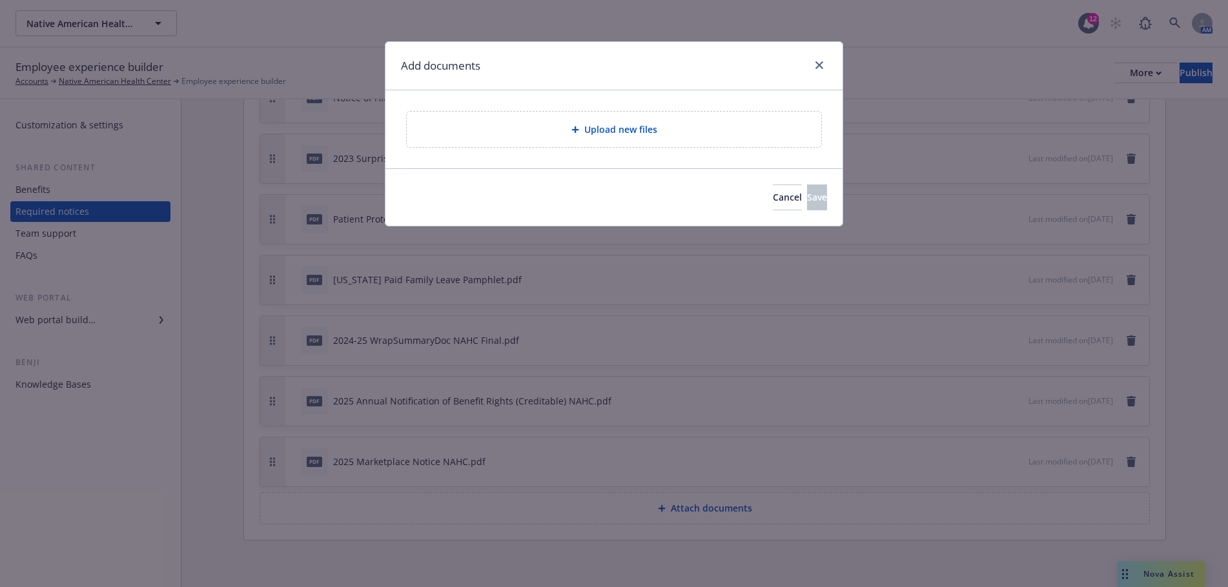
click at [611, 134] on span "Upload new files" at bounding box center [620, 130] width 73 height 14
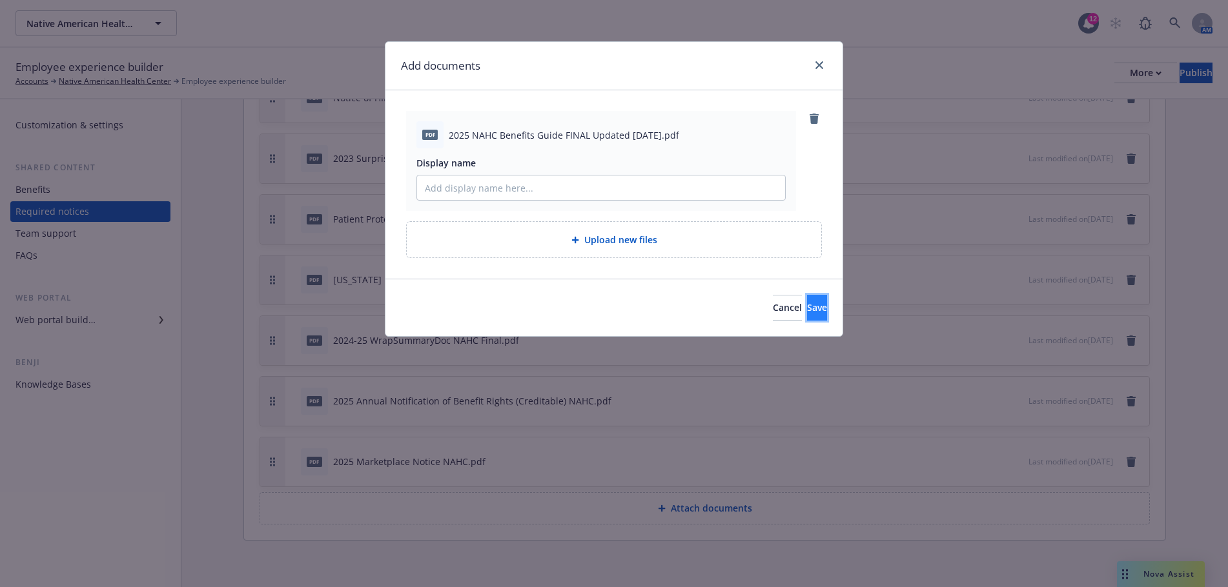
click at [807, 307] on span "Save" at bounding box center [817, 307] width 20 height 12
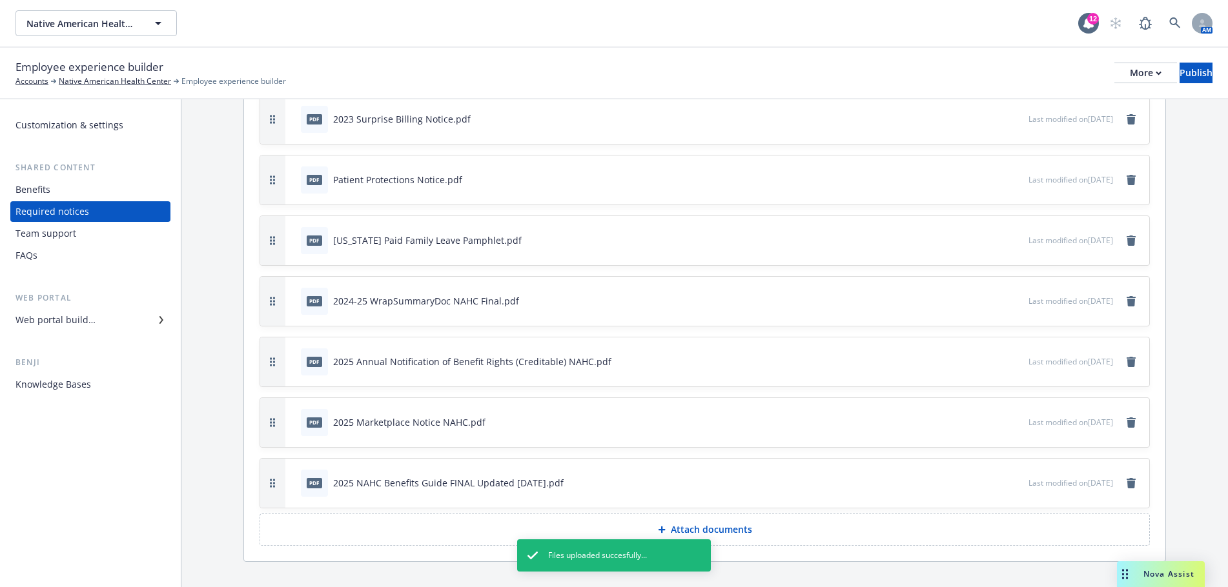
scroll to position [547, 0]
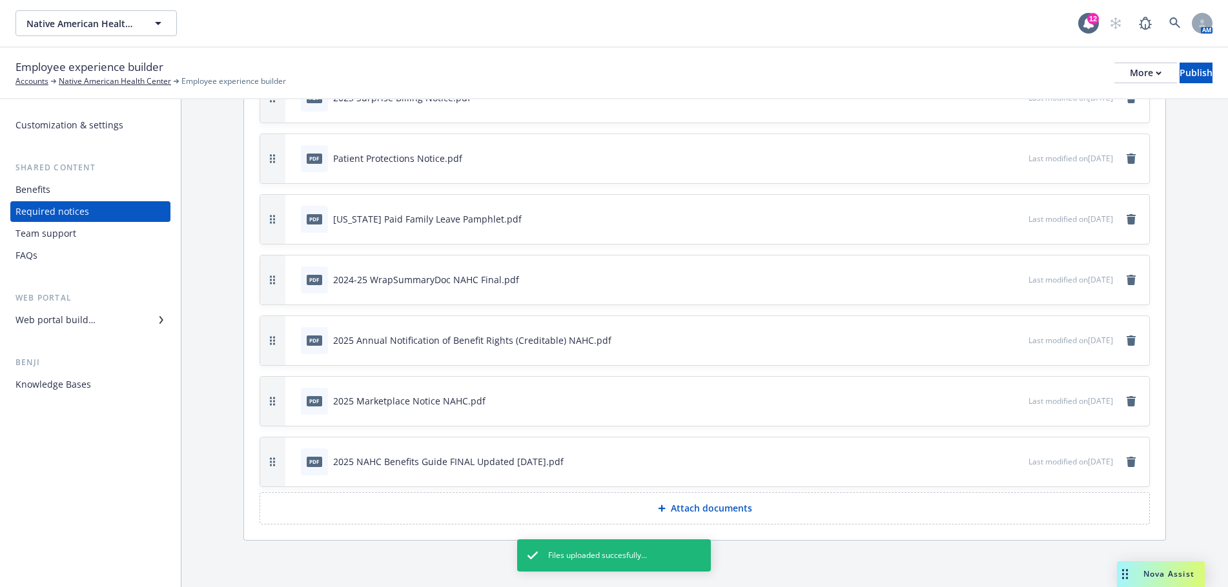
click at [58, 234] on div "Team support" at bounding box center [45, 233] width 61 height 21
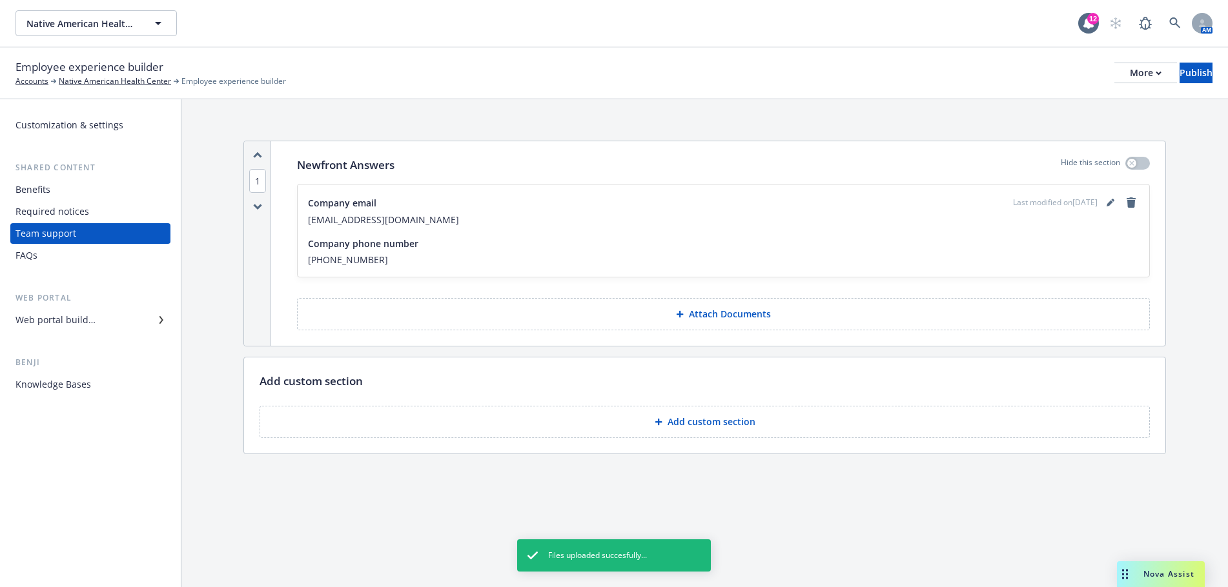
click at [73, 255] on div "FAQs" at bounding box center [90, 255] width 150 height 21
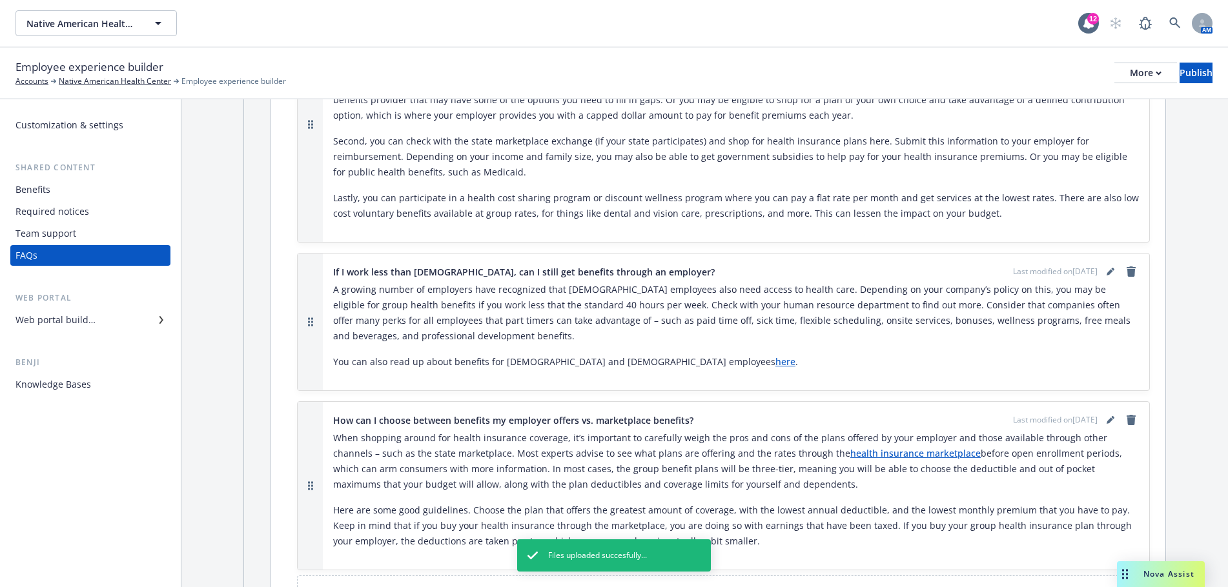
scroll to position [1554, 0]
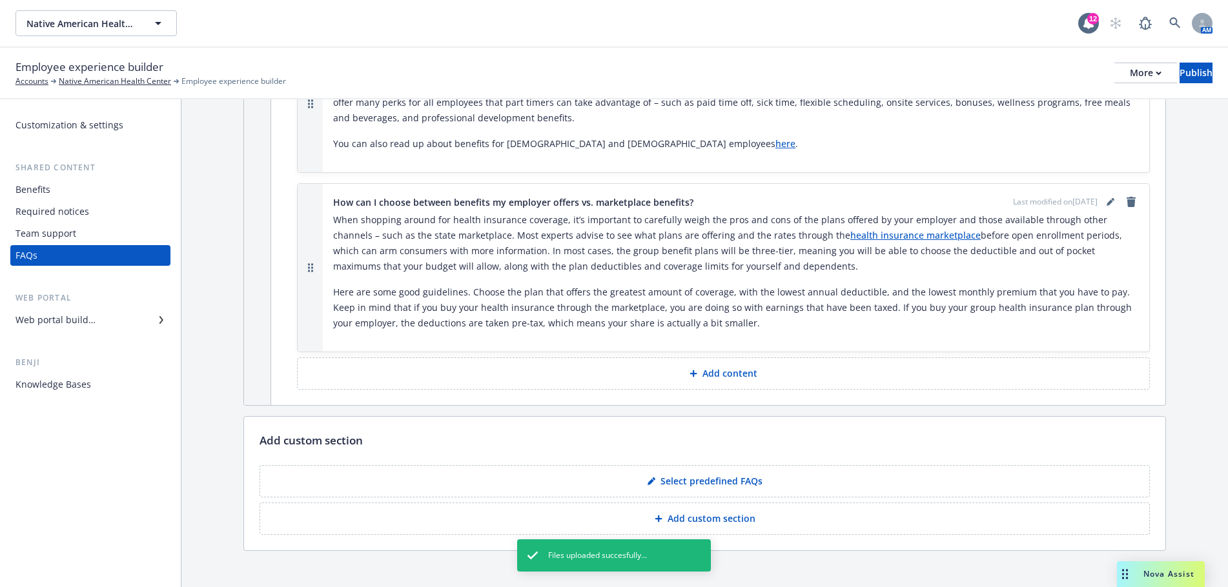
click at [65, 320] on div "Web portal builder" at bounding box center [55, 320] width 80 height 21
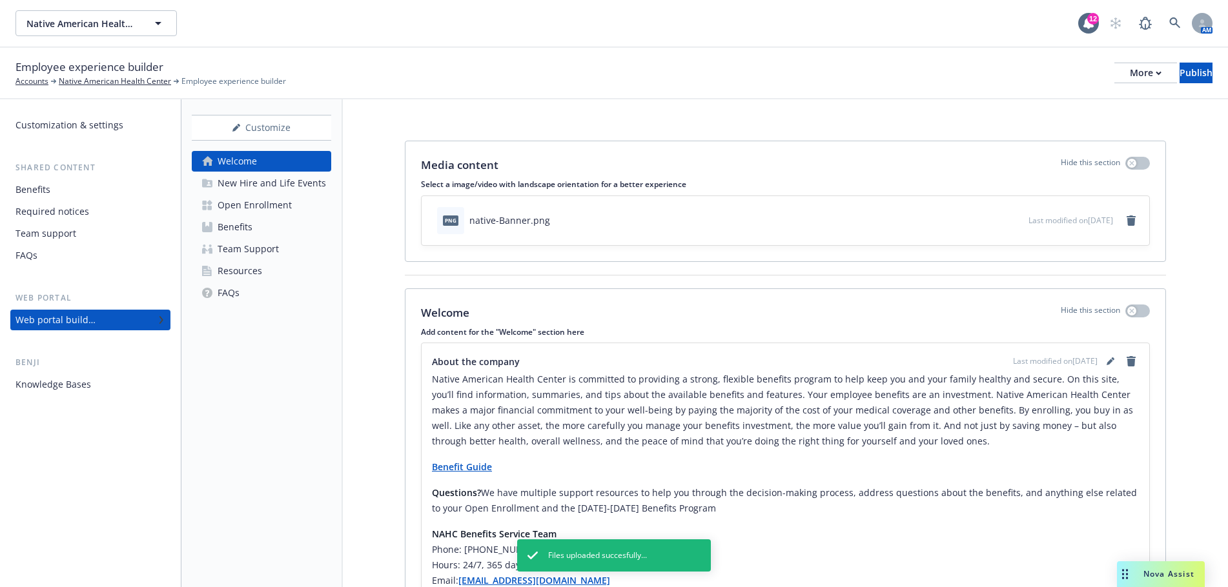
click at [280, 183] on div "New Hire and Life Events" at bounding box center [272, 183] width 108 height 21
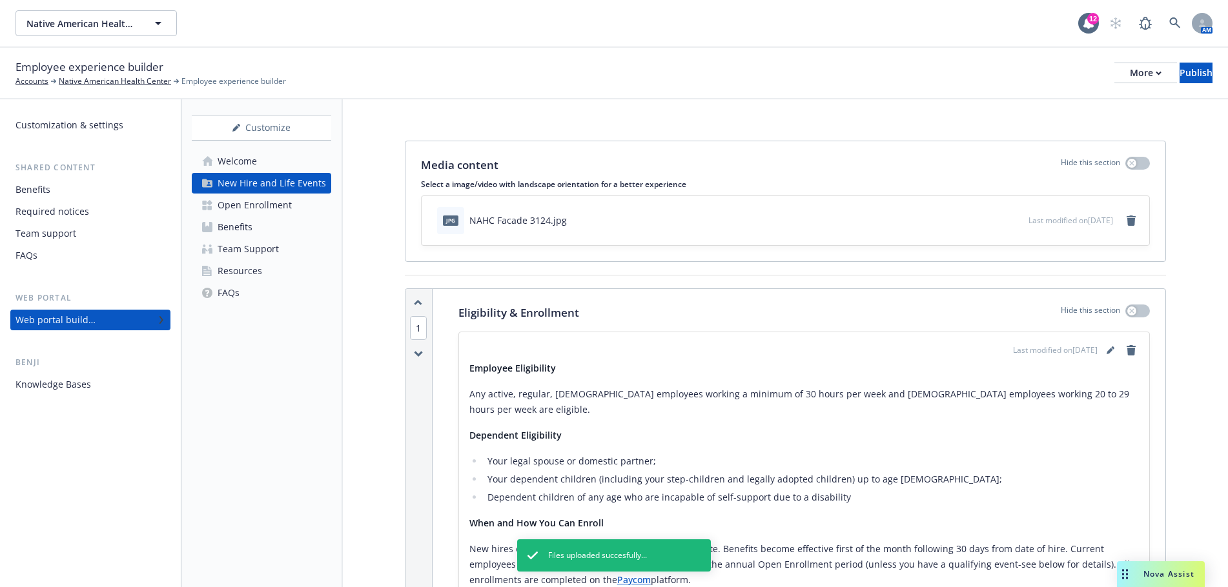
click at [237, 155] on div "Welcome" at bounding box center [237, 161] width 39 height 21
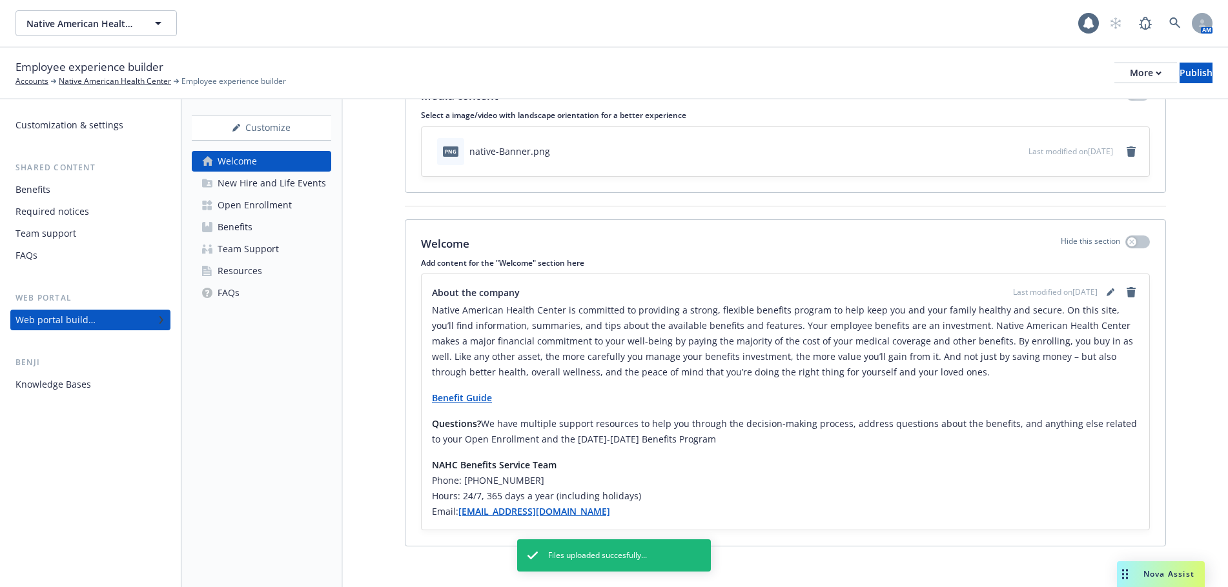
scroll to position [75, 0]
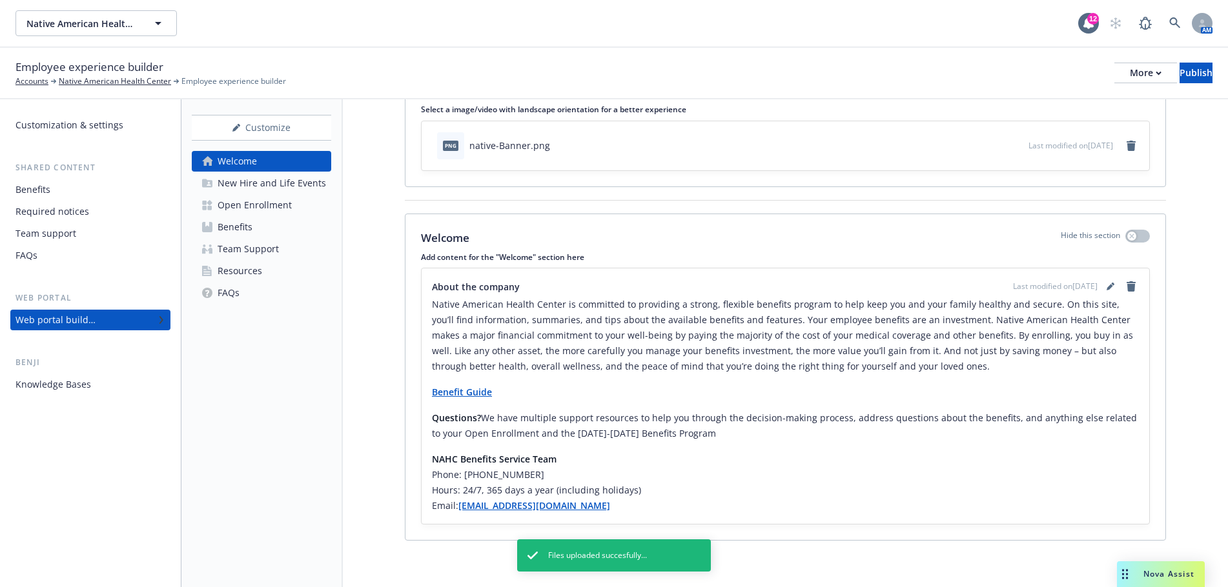
click at [236, 181] on div "New Hire and Life Events" at bounding box center [272, 183] width 108 height 21
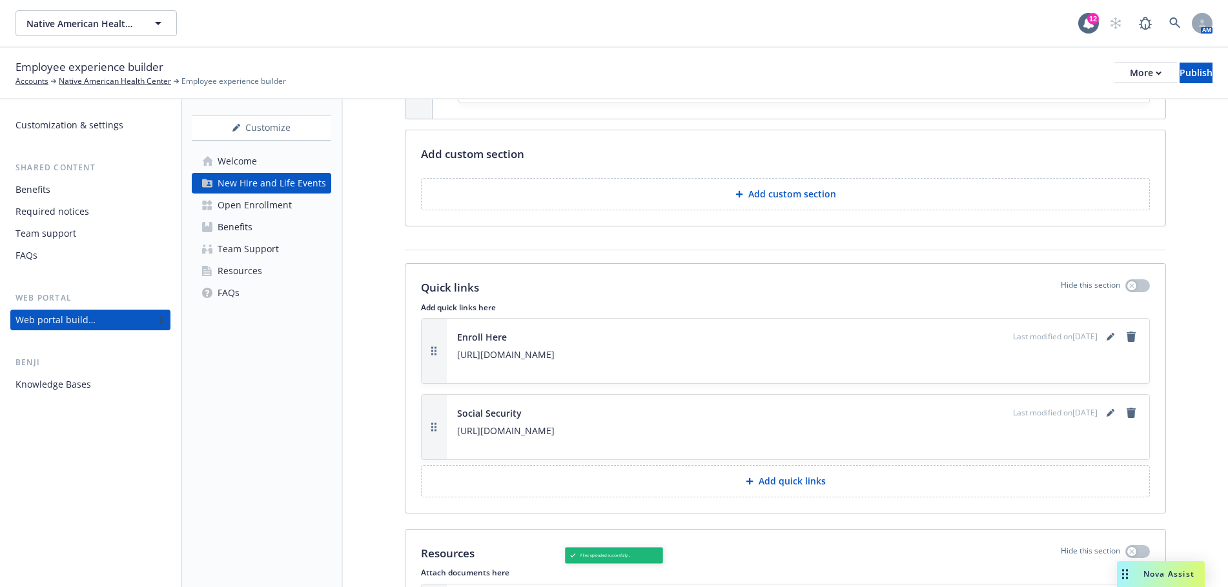
scroll to position [5170, 0]
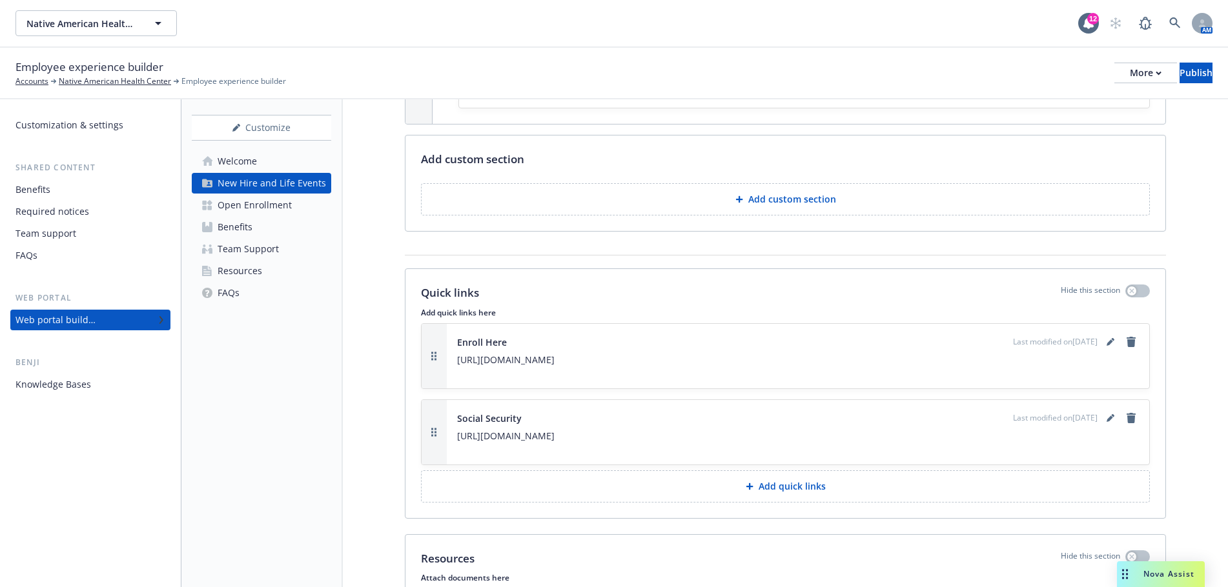
click at [234, 224] on div "Benefits" at bounding box center [235, 227] width 35 height 21
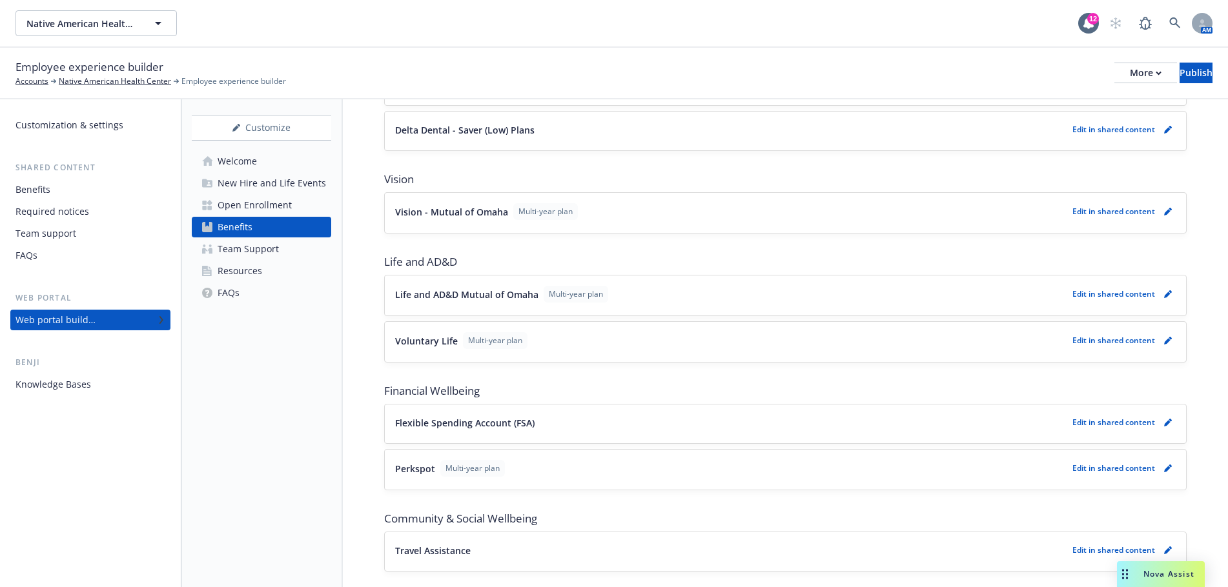
scroll to position [342, 0]
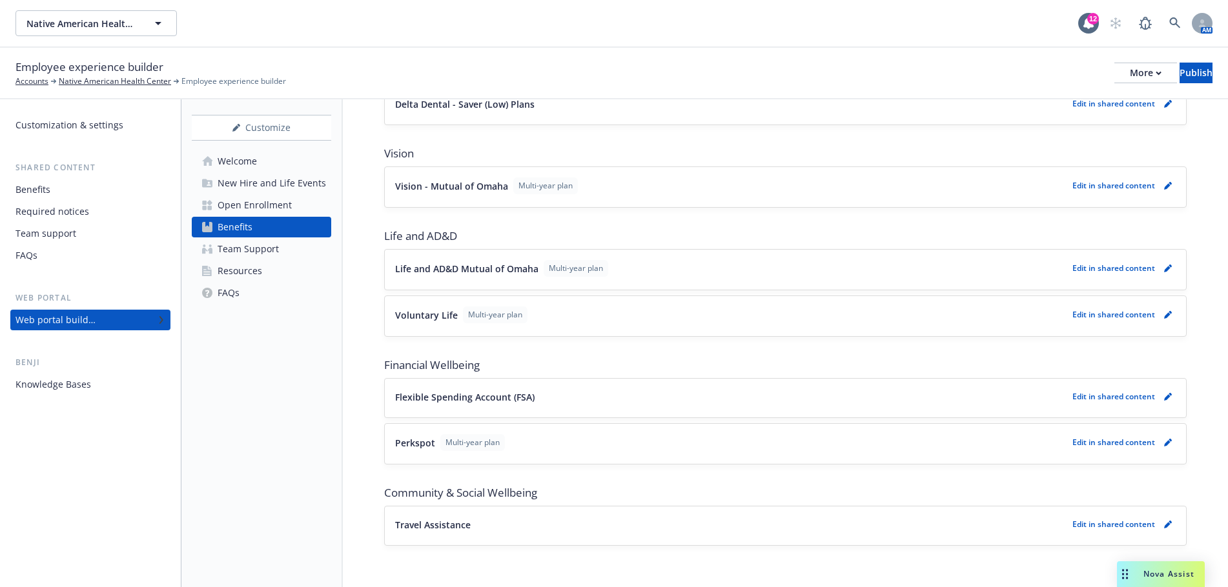
click at [240, 250] on div "Team Support" at bounding box center [248, 249] width 61 height 21
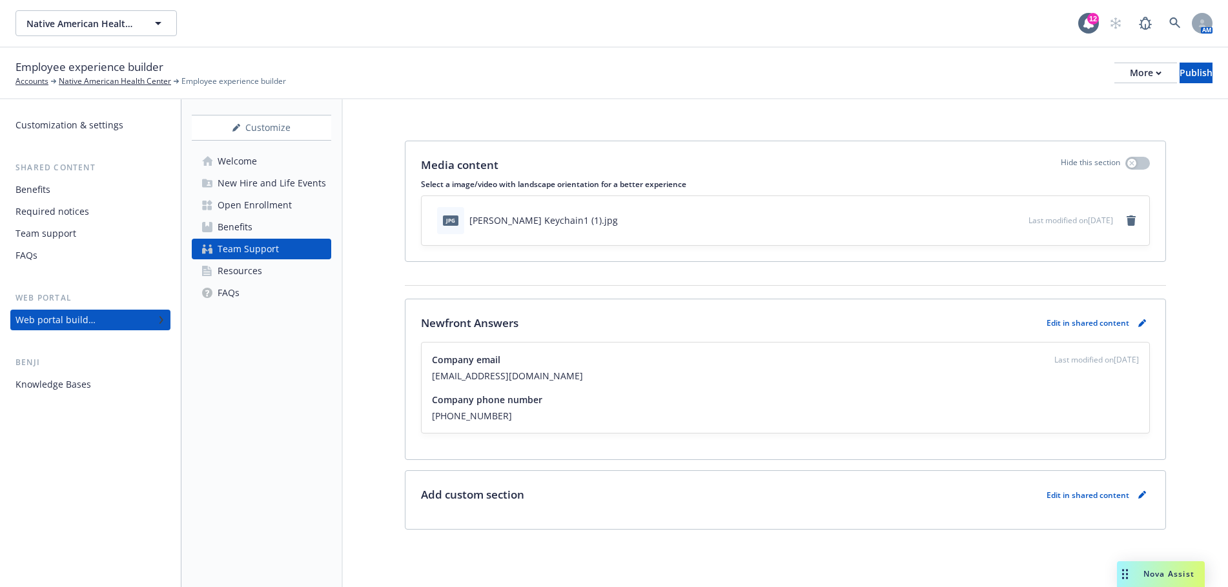
click at [249, 269] on div "Resources" at bounding box center [240, 271] width 45 height 21
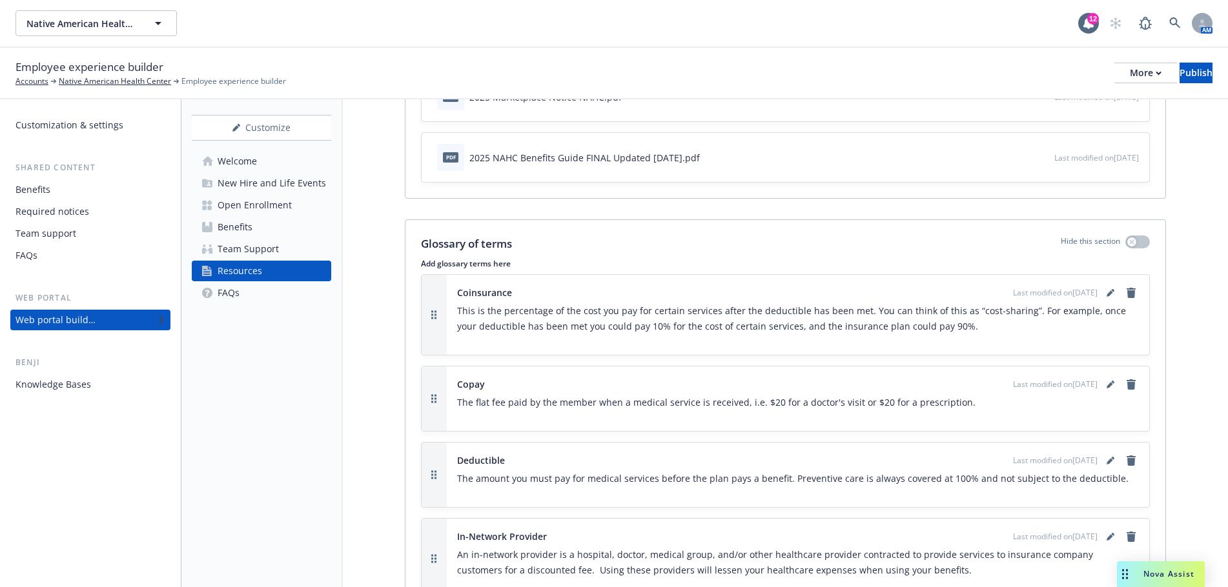
scroll to position [1033, 0]
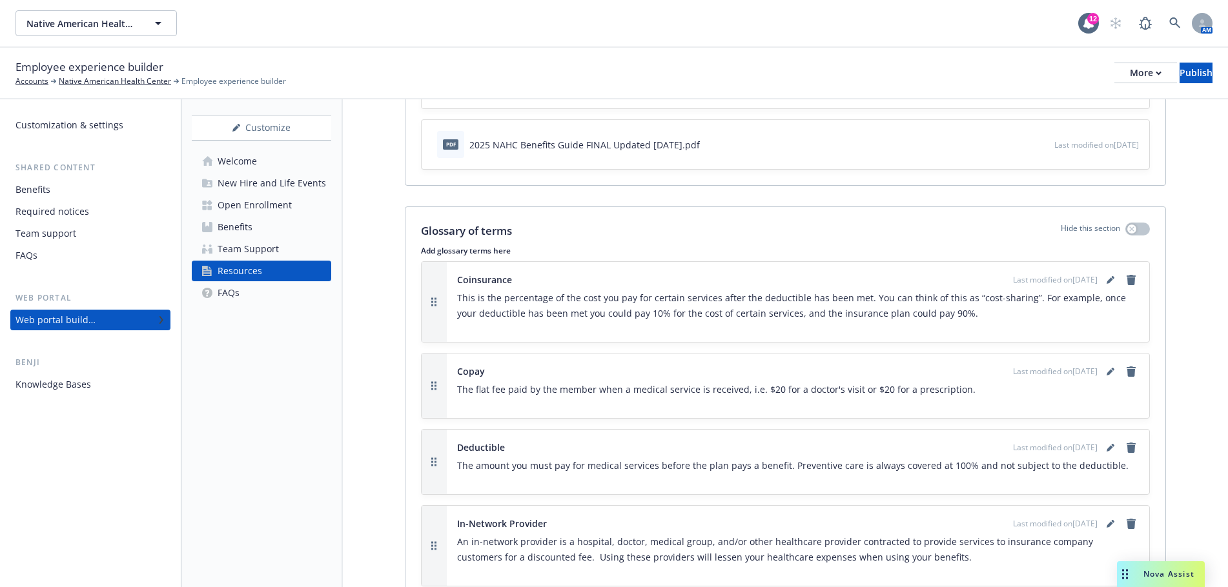
click at [225, 293] on div "FAQs" at bounding box center [229, 293] width 22 height 21
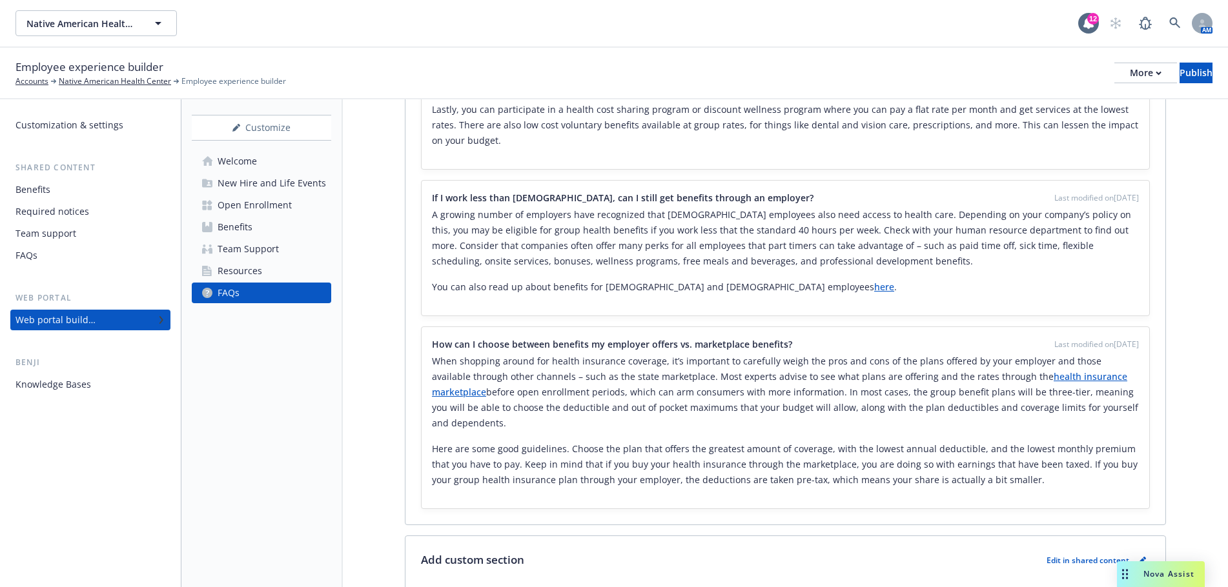
scroll to position [1531, 0]
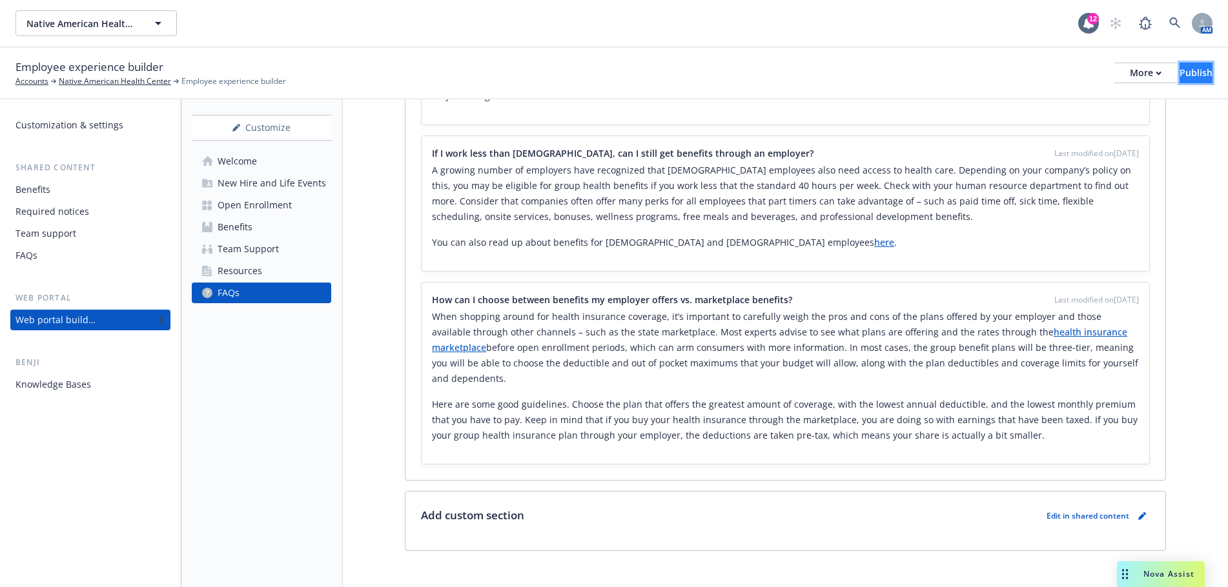
click at [1179, 74] on div "Publish" at bounding box center [1195, 72] width 33 height 19
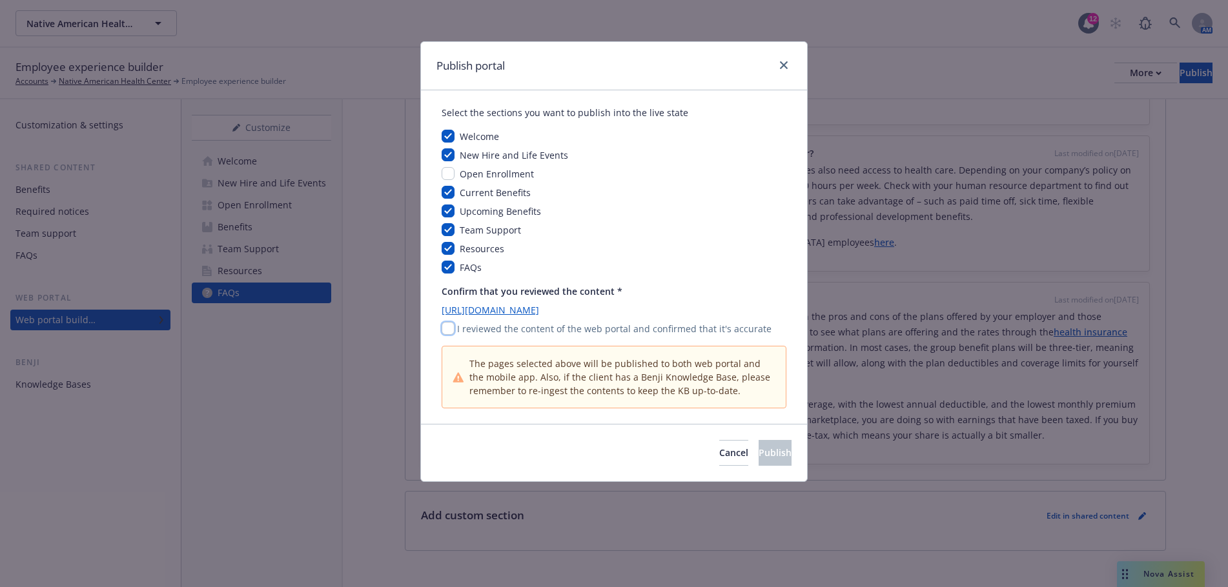
click at [445, 328] on input "checkbox" at bounding box center [448, 328] width 13 height 13
checkbox input "true"
click at [764, 454] on span "Publish" at bounding box center [775, 453] width 33 height 12
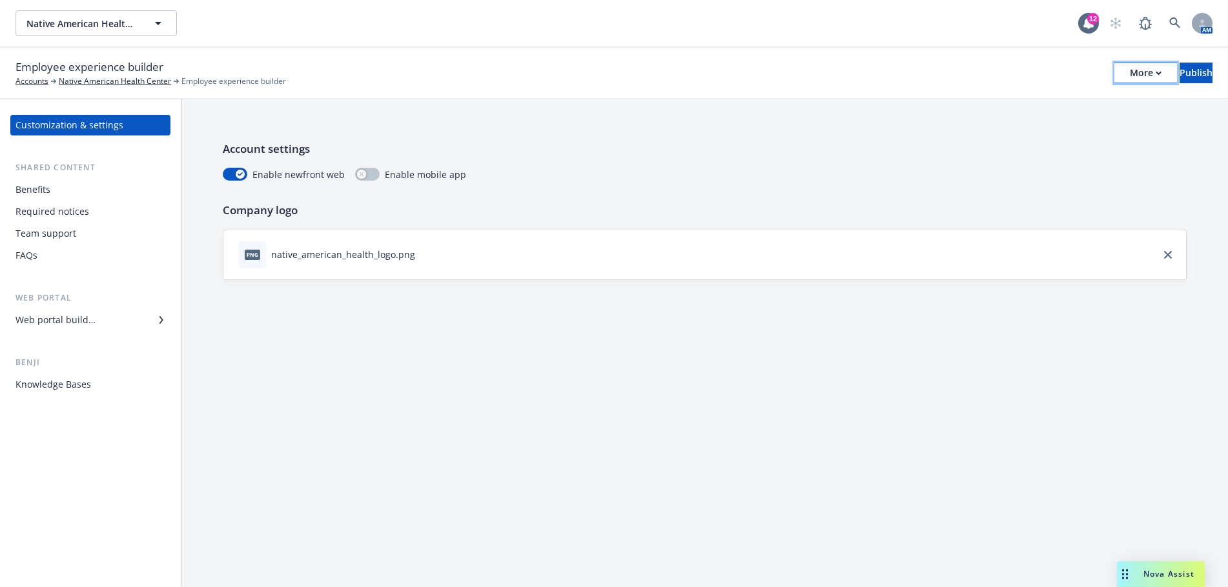
click at [1156, 71] on icon "button" at bounding box center [1159, 73] width 6 height 5
click at [1032, 128] on link "Copy portal link" at bounding box center [1038, 128] width 191 height 26
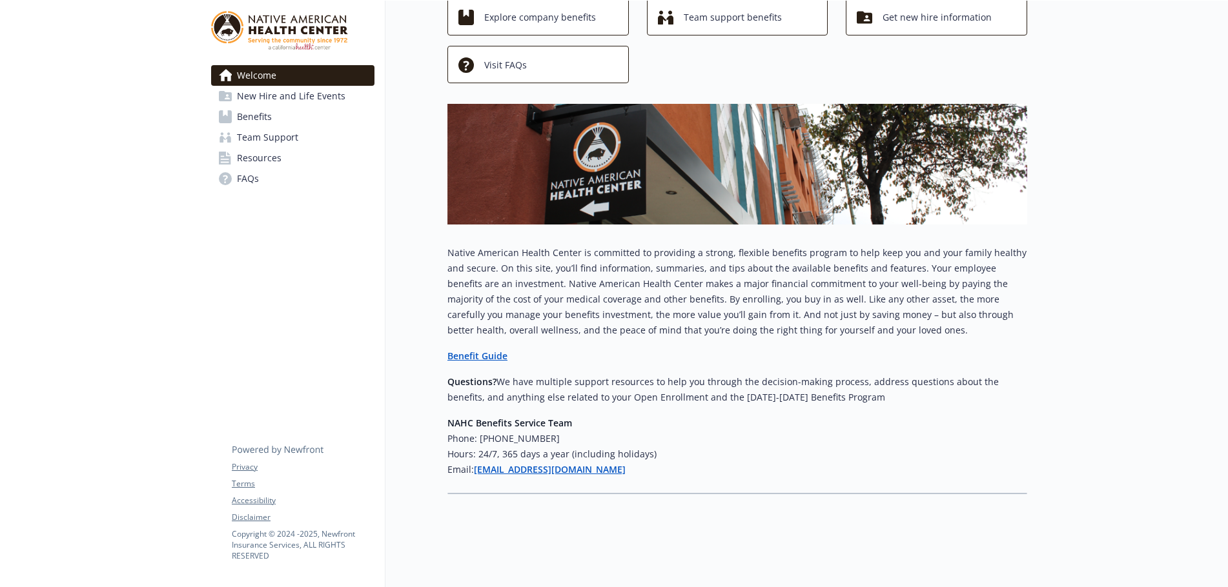
scroll to position [92, 0]
click at [266, 99] on span "New Hire and Life Events" at bounding box center [291, 96] width 108 height 21
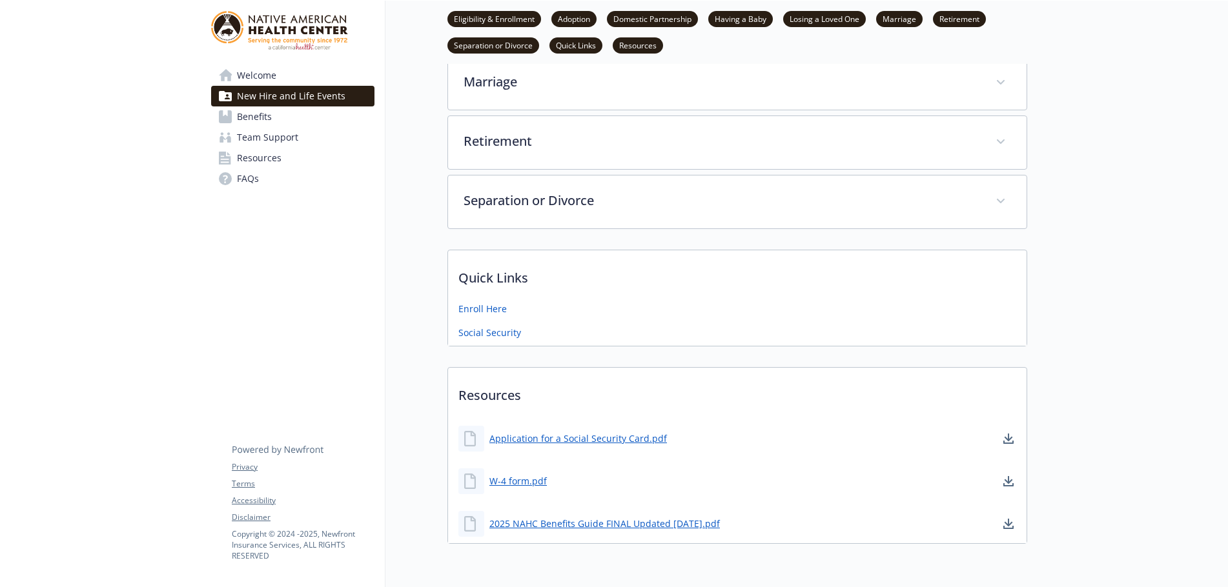
scroll to position [575, 0]
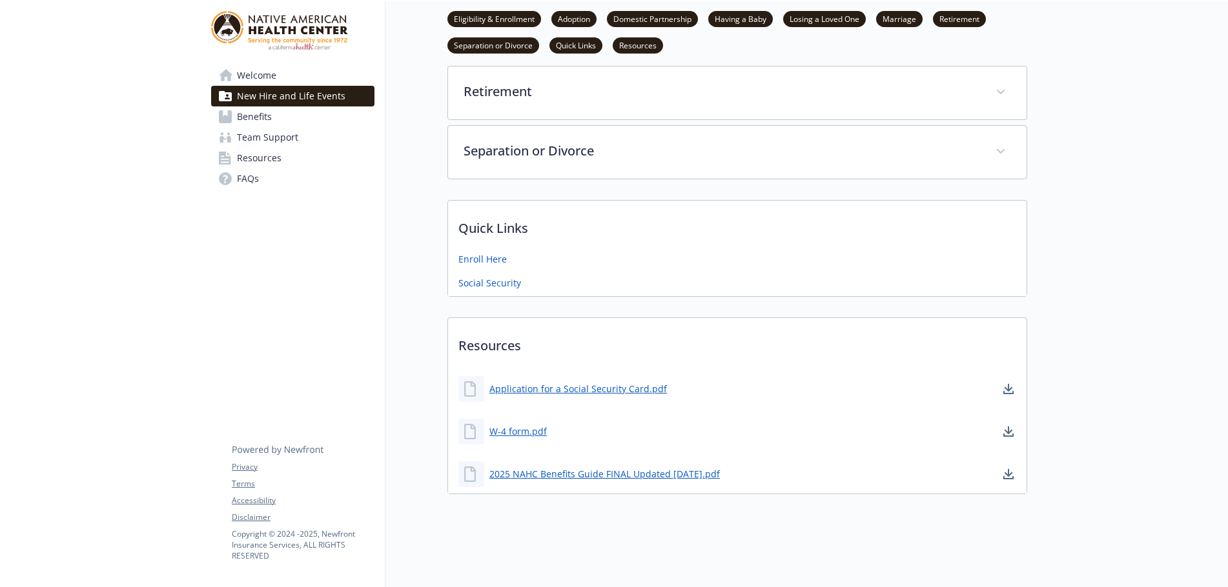
click at [255, 130] on span "Team Support" at bounding box center [267, 137] width 61 height 21
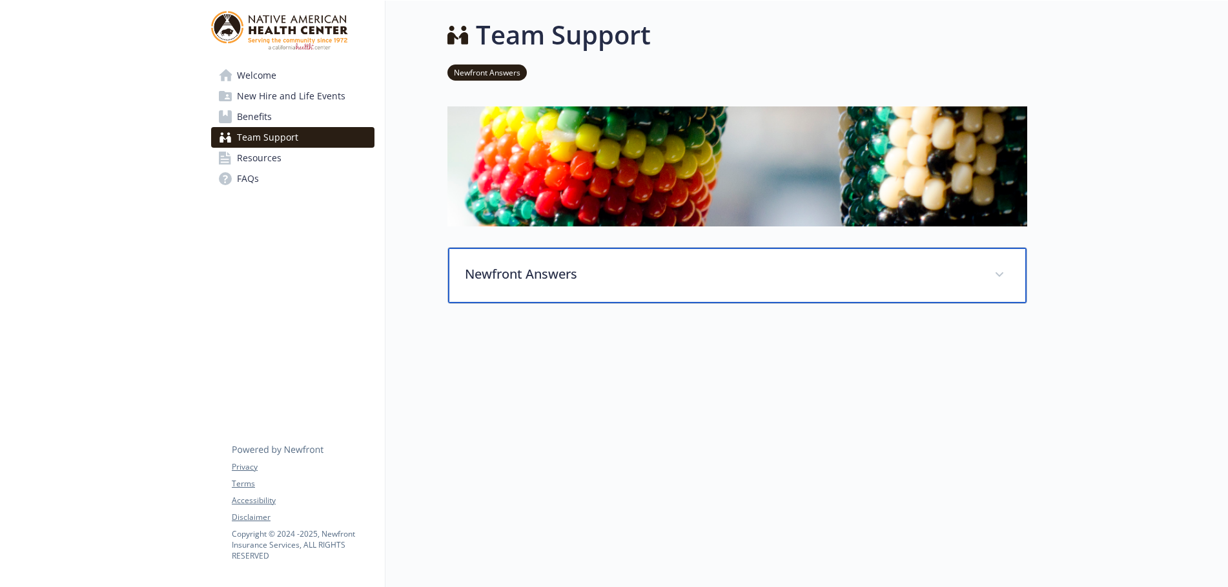
click at [1008, 265] on span at bounding box center [999, 275] width 21 height 21
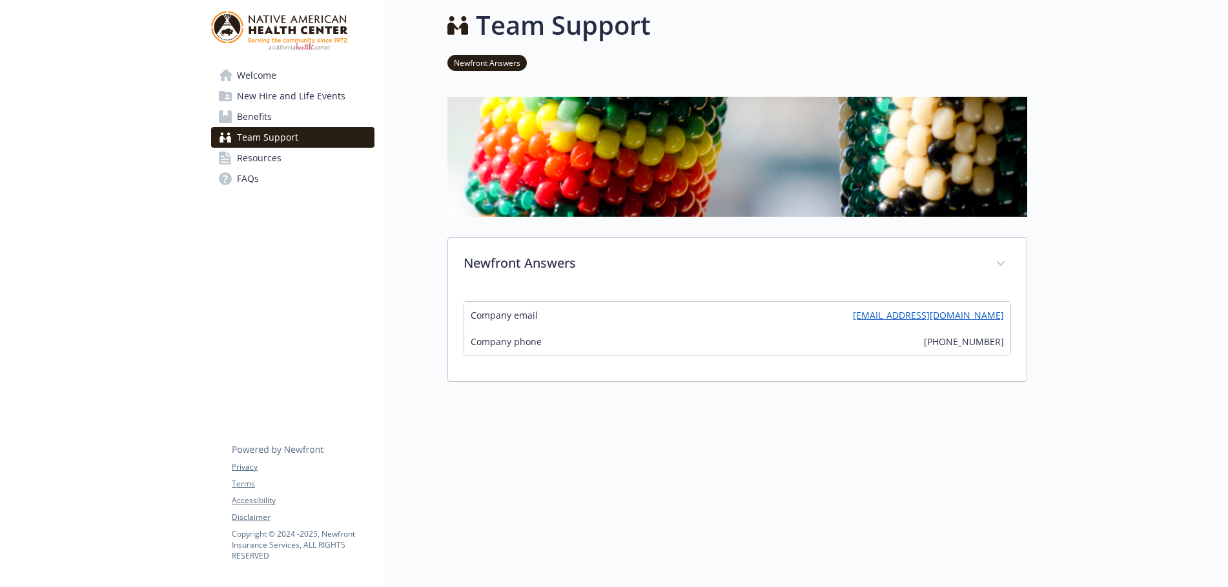
click at [261, 158] on span "Resources" at bounding box center [259, 158] width 45 height 21
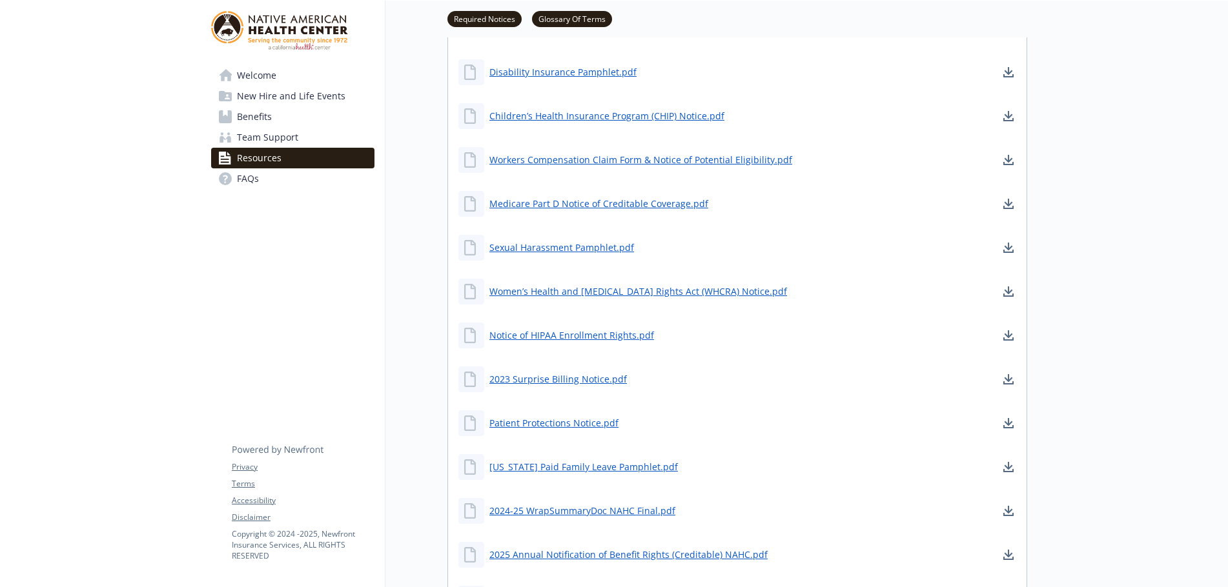
scroll to position [527, 0]
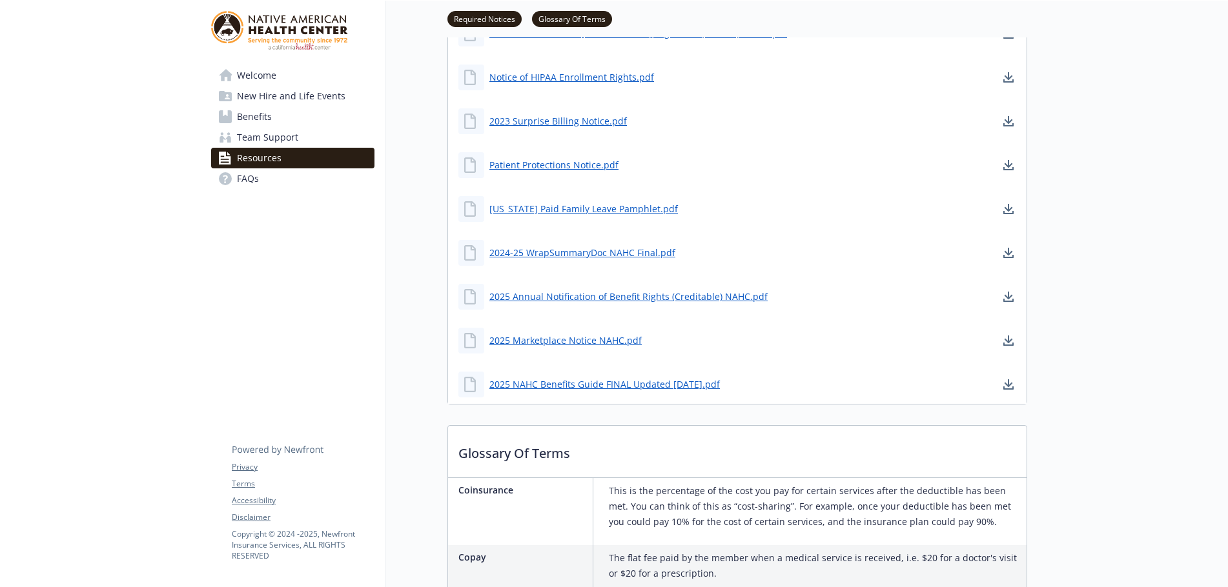
click at [250, 181] on span "FAQs" at bounding box center [248, 178] width 22 height 21
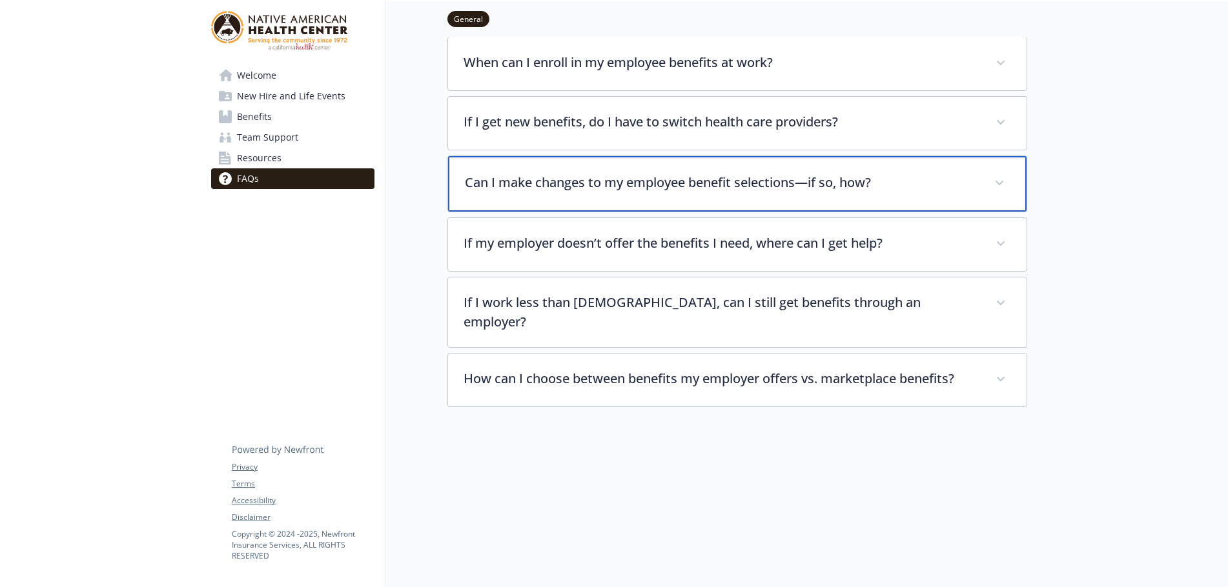
scroll to position [340, 0]
click at [586, 189] on p "Can I make changes to my employee benefit selections—if so, how?" at bounding box center [722, 179] width 514 height 19
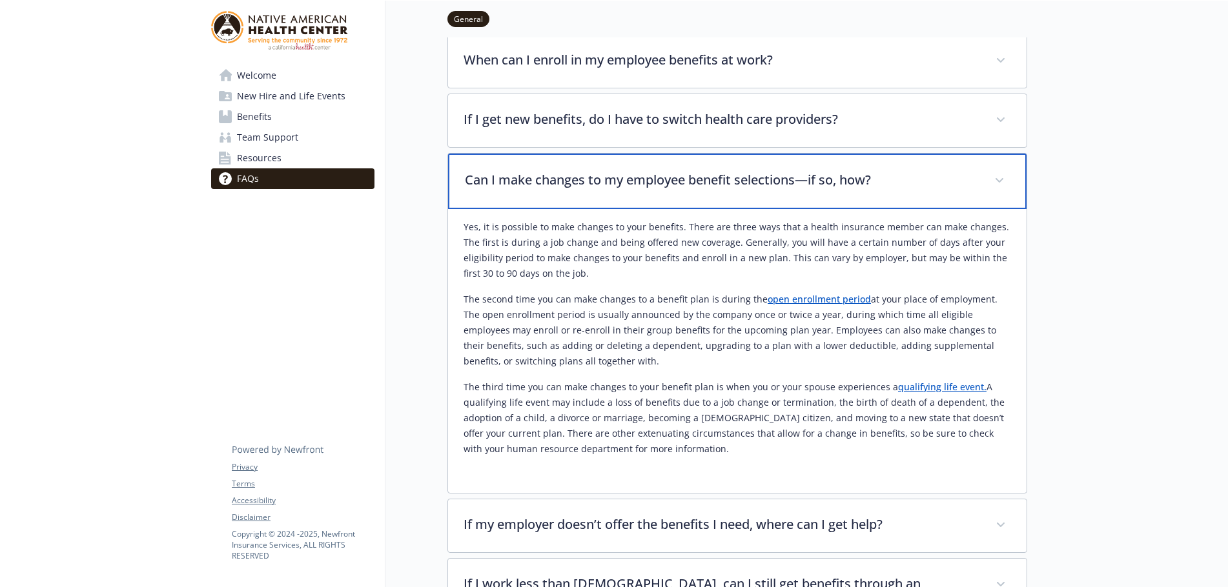
click at [1001, 176] on span at bounding box center [999, 180] width 21 height 21
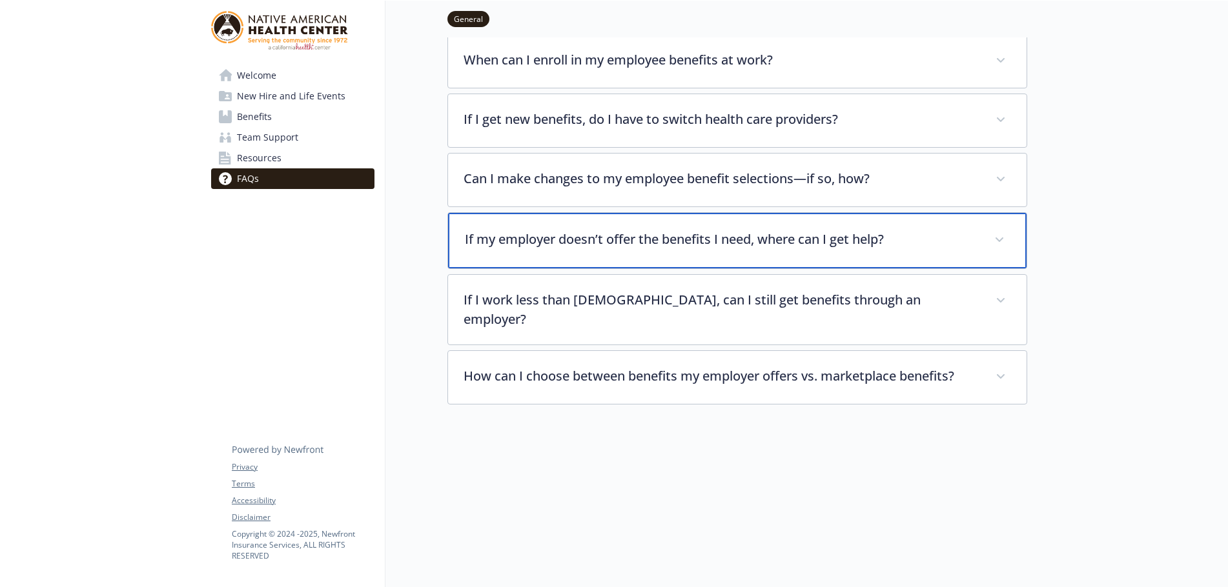
click at [1004, 241] on span at bounding box center [999, 240] width 21 height 21
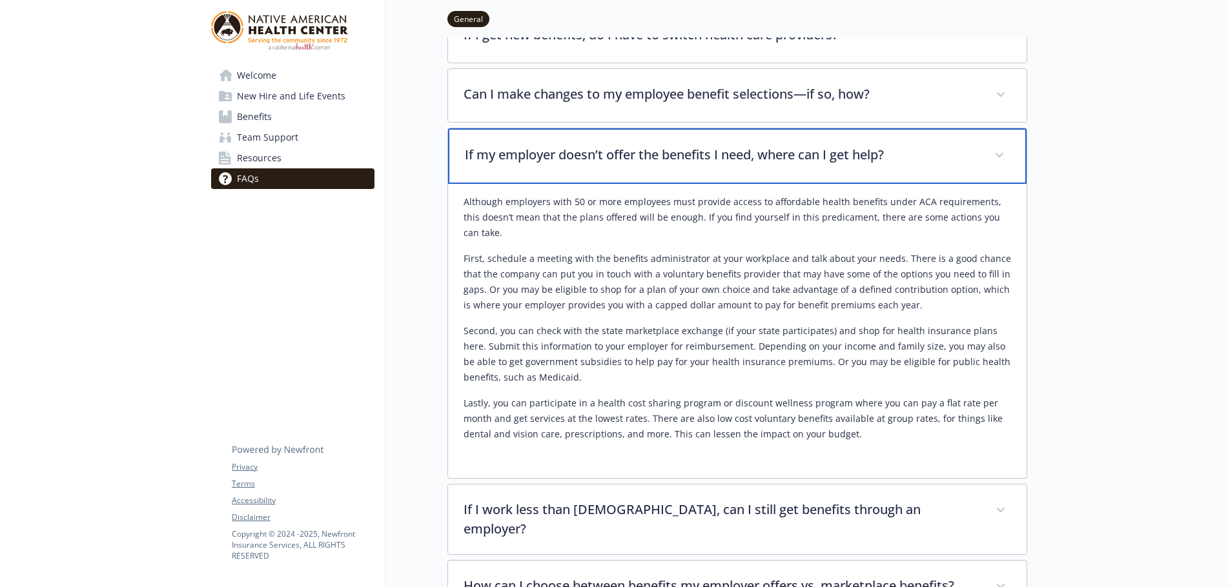
scroll to position [534, 0]
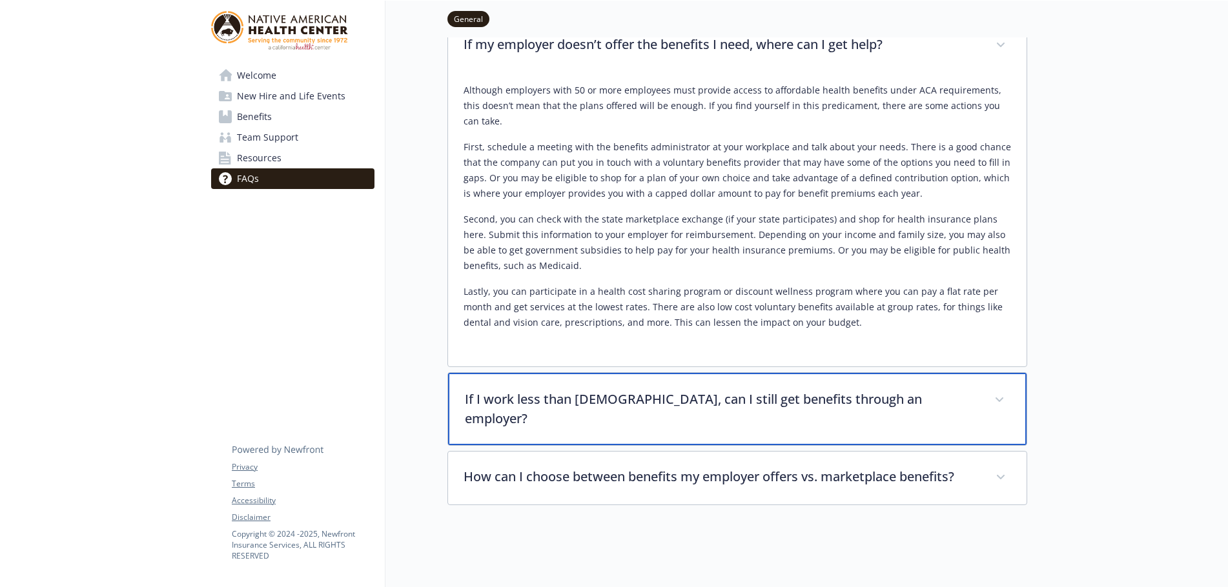
click at [1005, 390] on span at bounding box center [999, 400] width 21 height 21
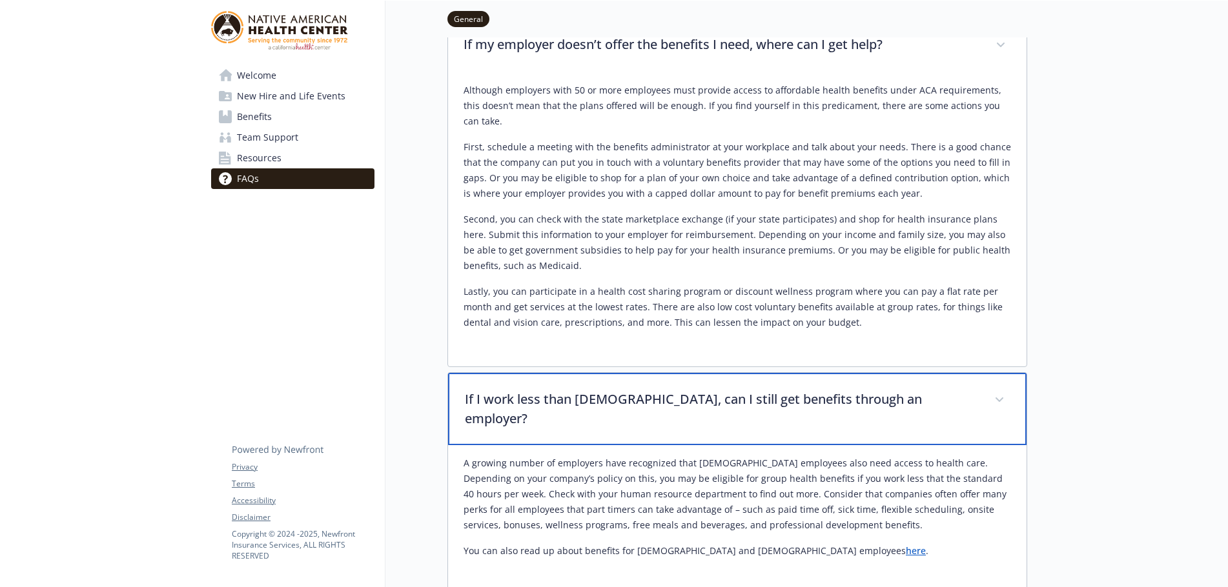
scroll to position [769, 0]
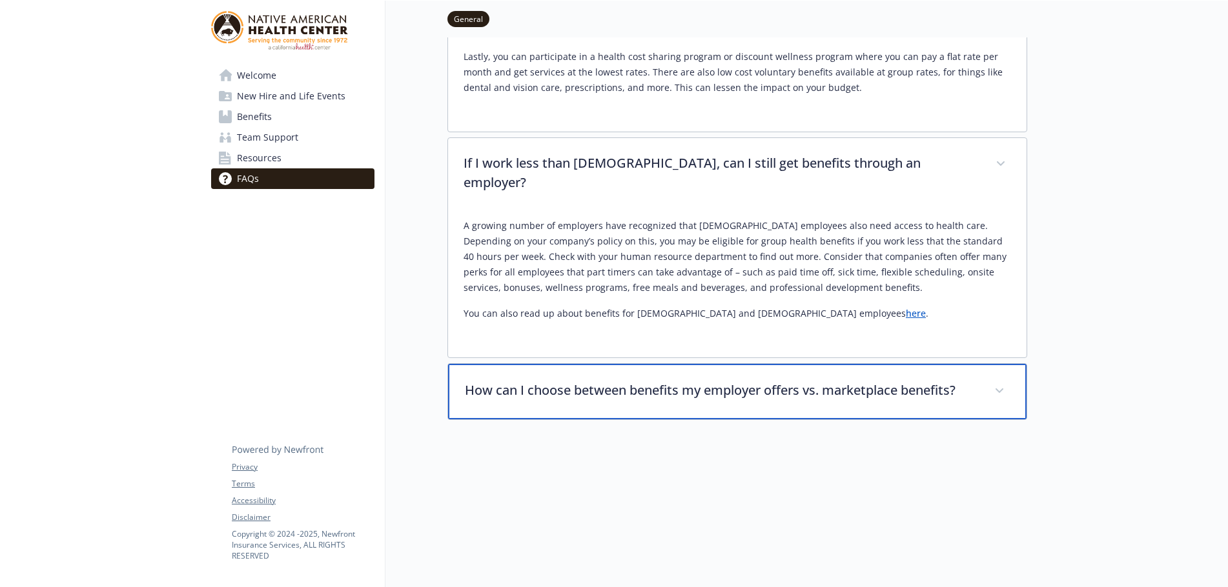
click at [1000, 381] on span at bounding box center [999, 391] width 21 height 21
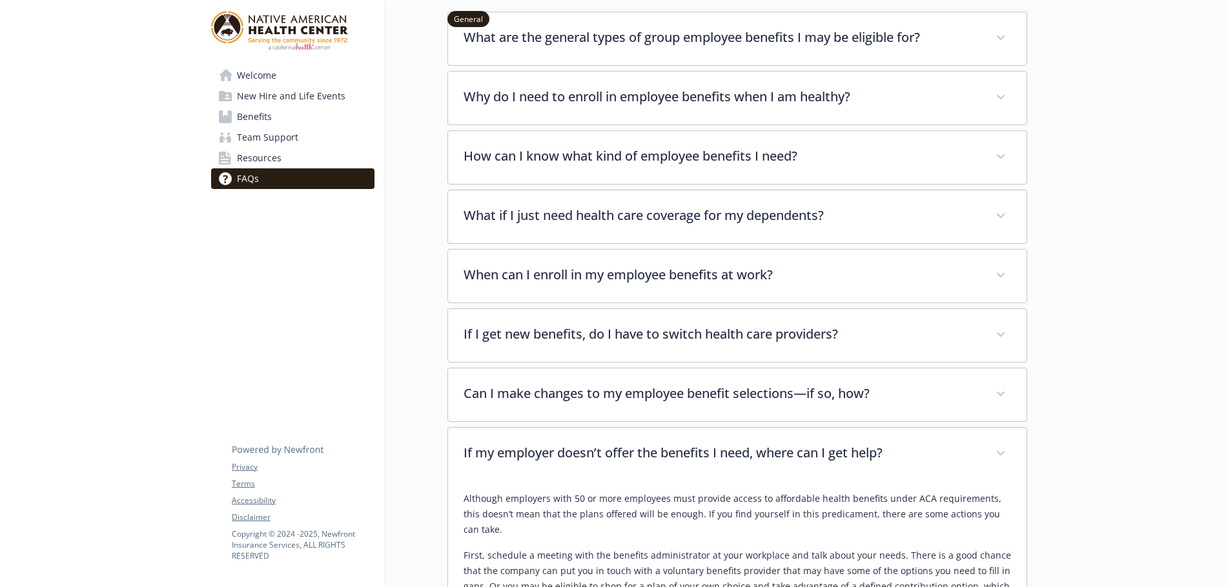
scroll to position [0, 0]
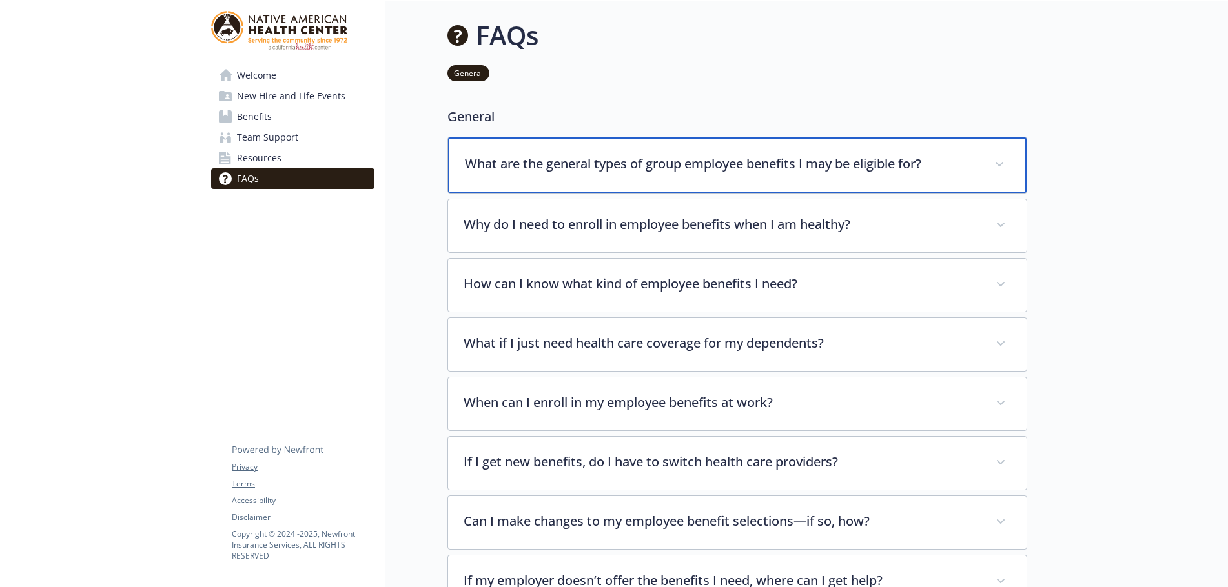
click at [997, 170] on span at bounding box center [999, 164] width 21 height 21
